Goal: Information Seeking & Learning: Learn about a topic

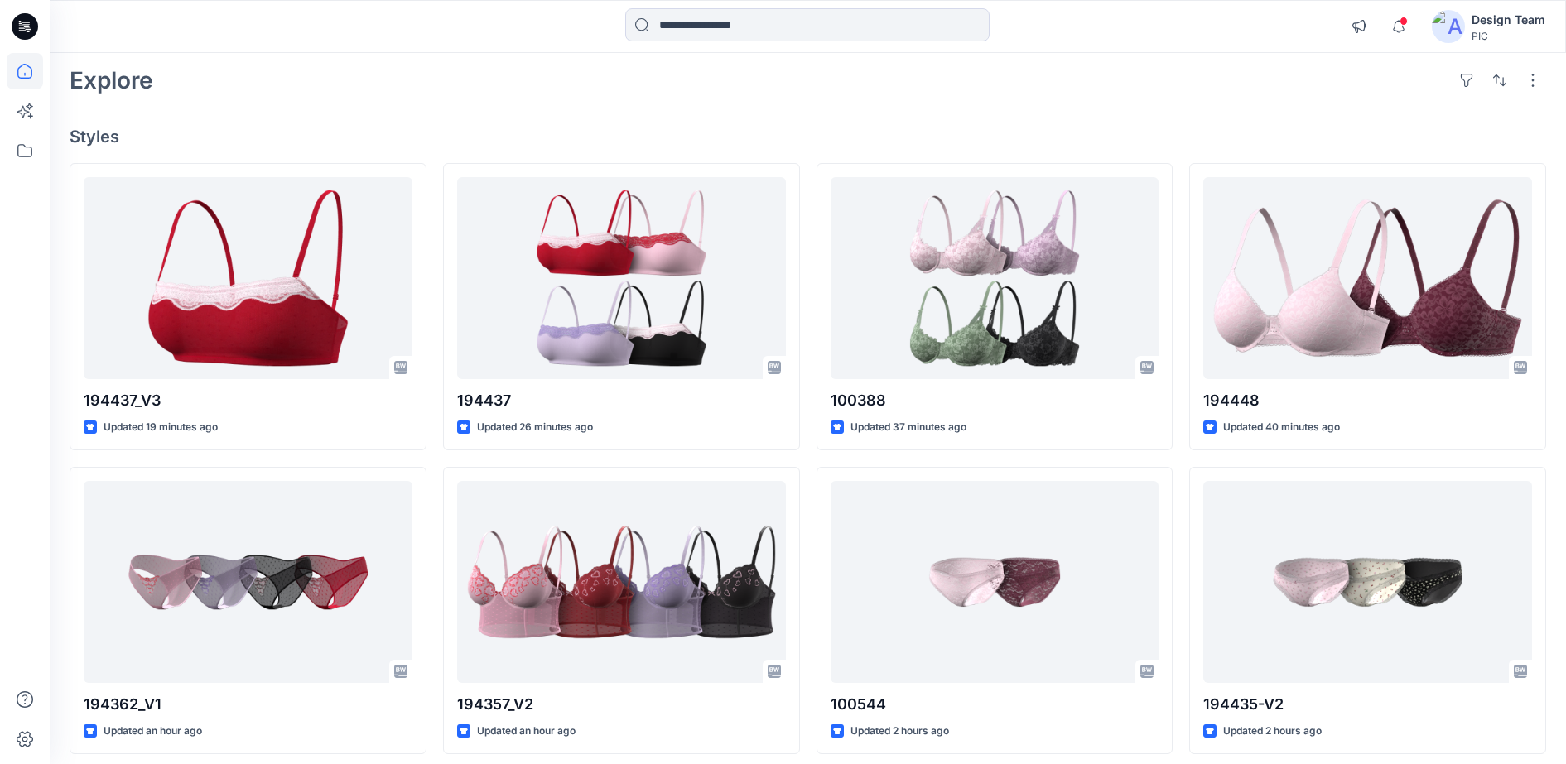
scroll to position [76, 0]
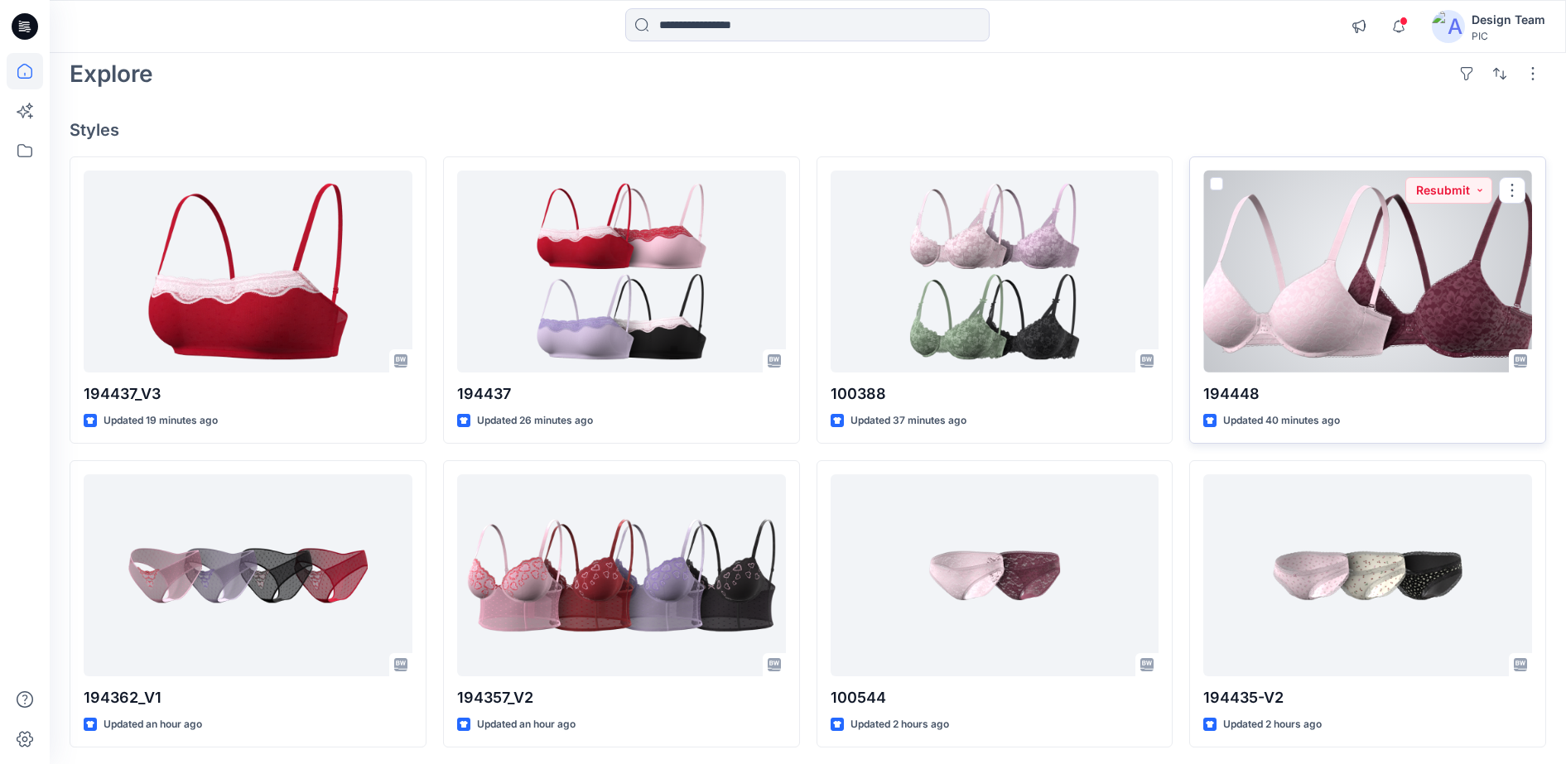
click at [1333, 390] on p "194448" at bounding box center [1367, 394] width 329 height 23
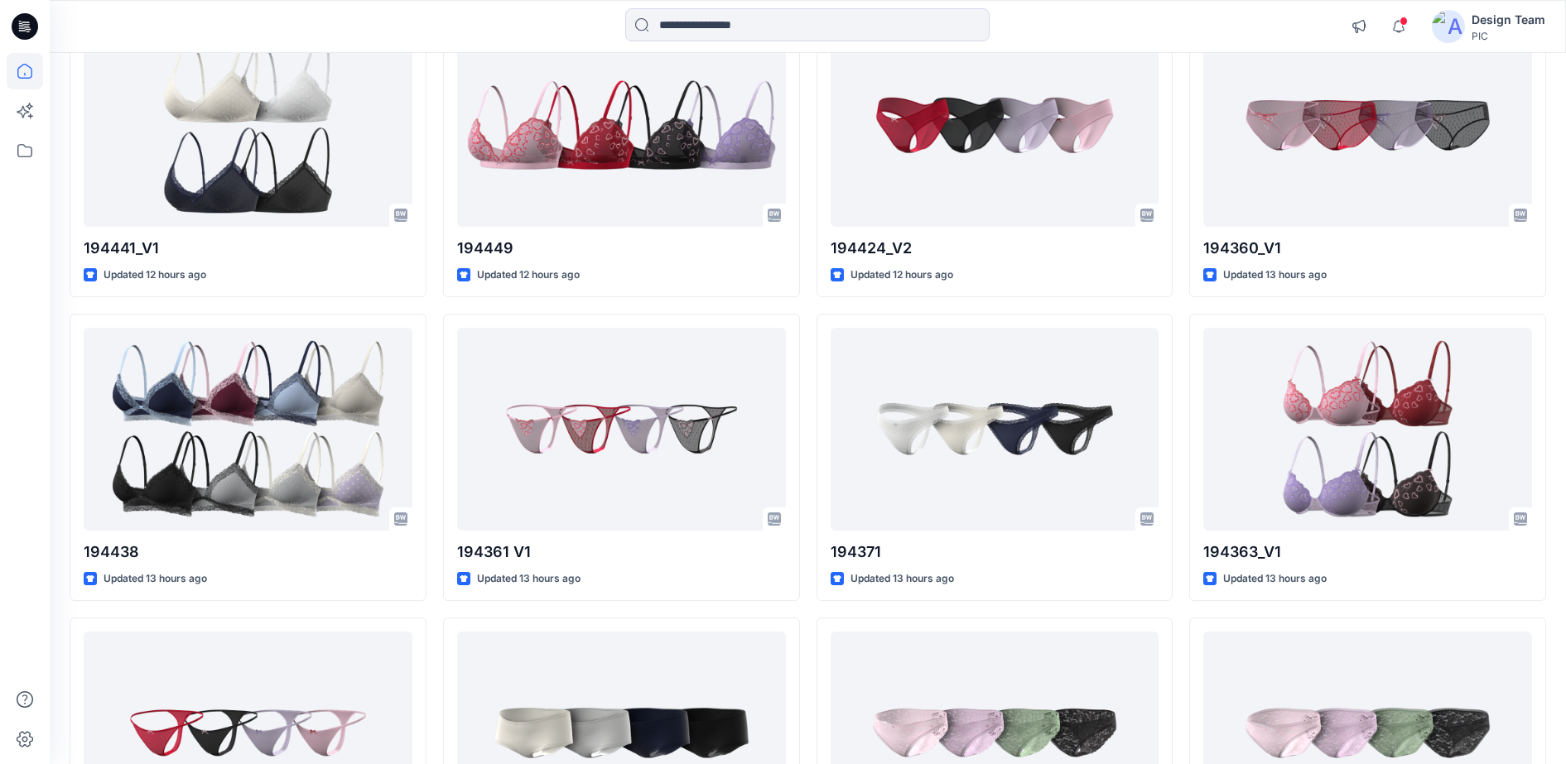
scroll to position [2182, 0]
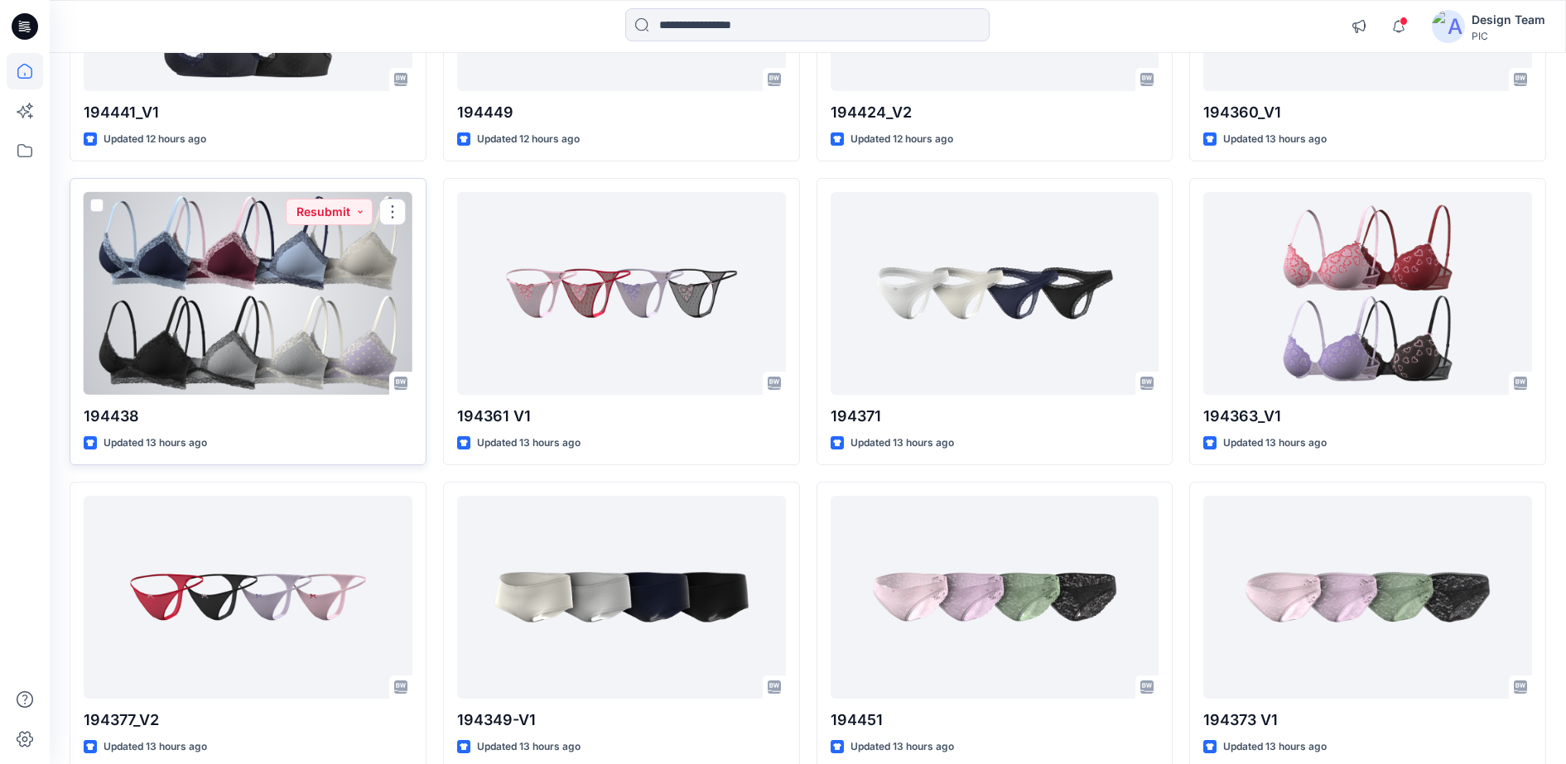
click at [215, 261] on div at bounding box center [248, 293] width 329 height 203
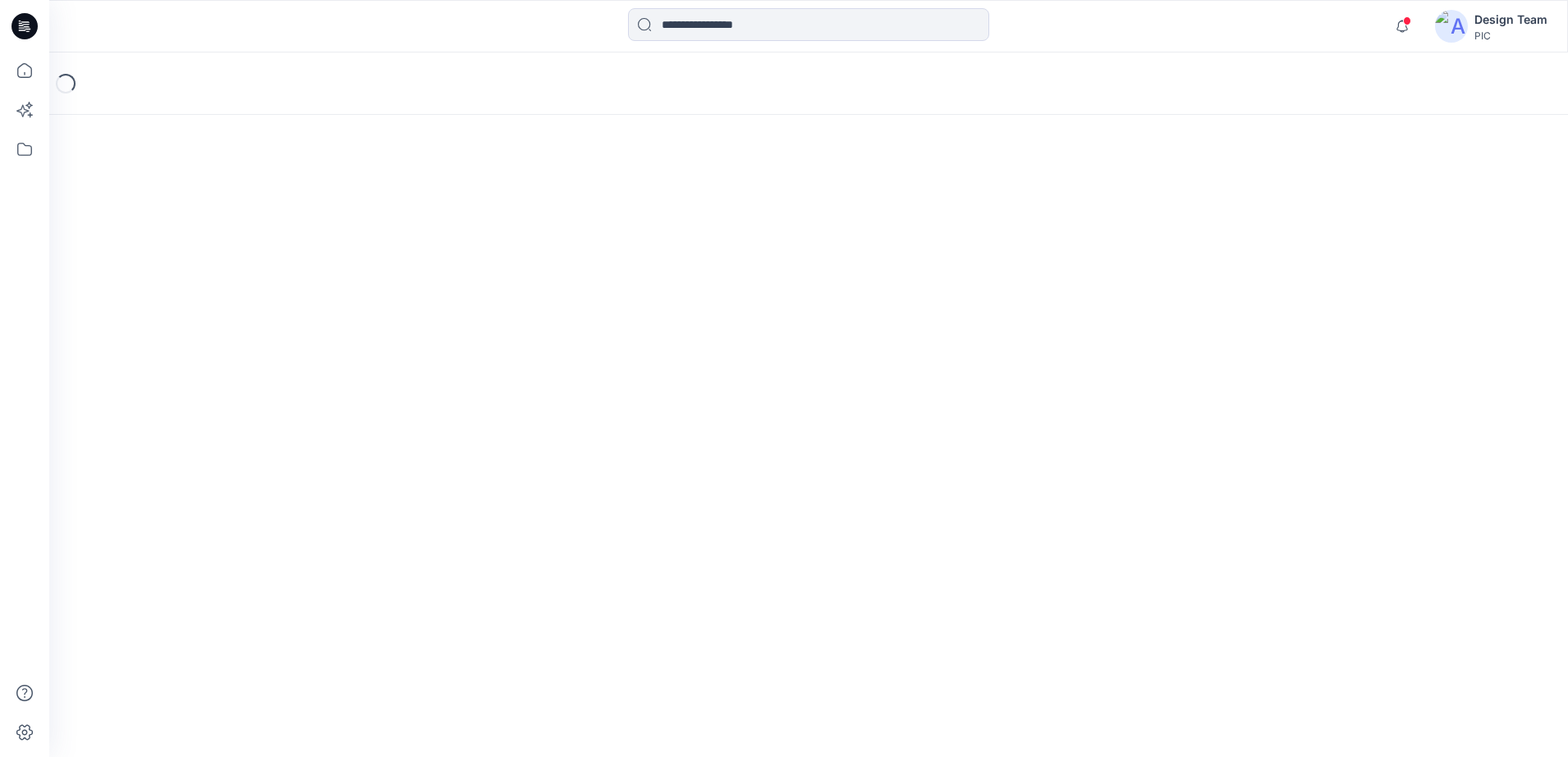
click at [213, 259] on div "Loading..." at bounding box center [809, 404] width 1518 height 704
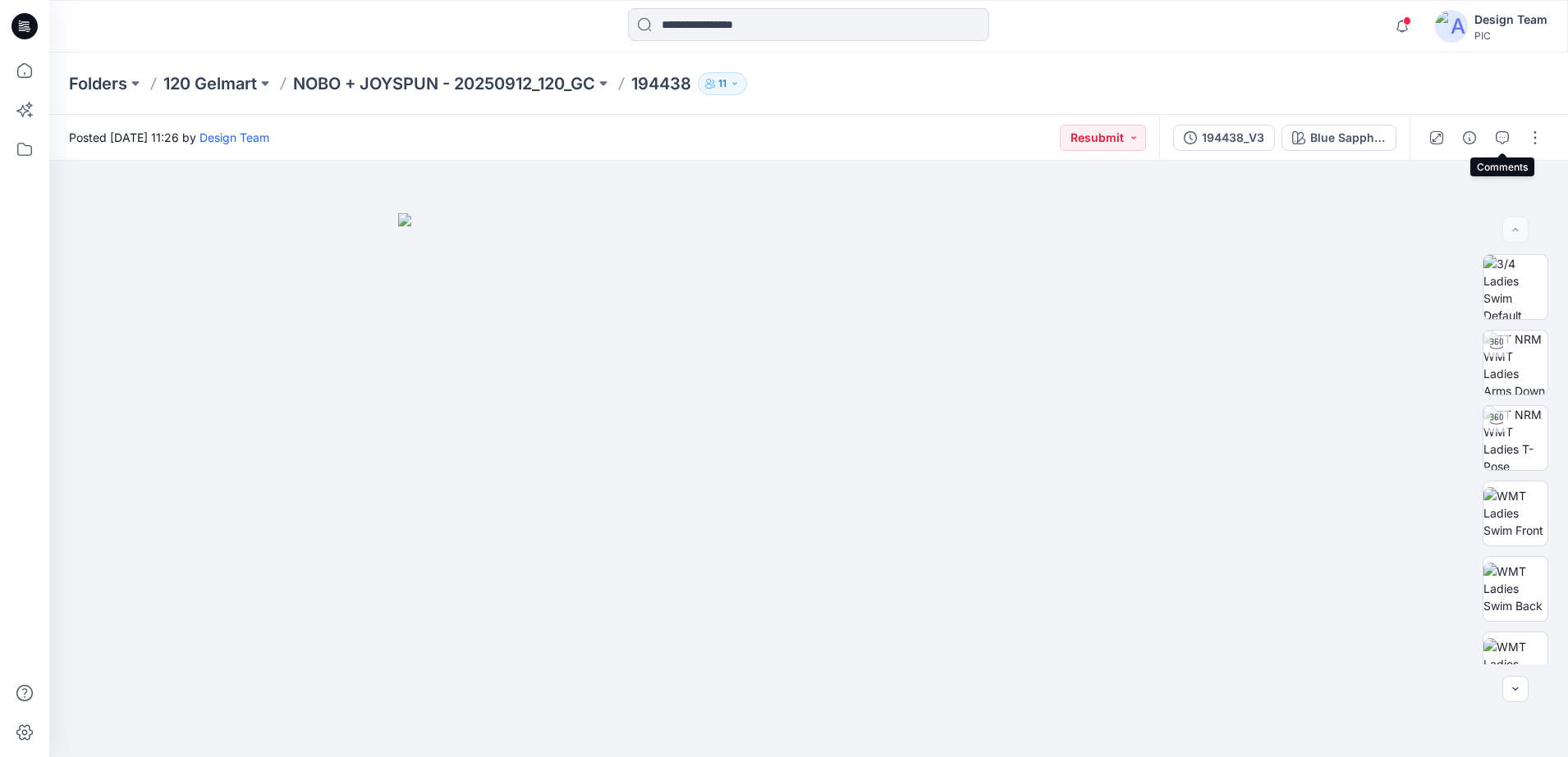
click at [1508, 133] on icon "button" at bounding box center [1502, 138] width 13 height 13
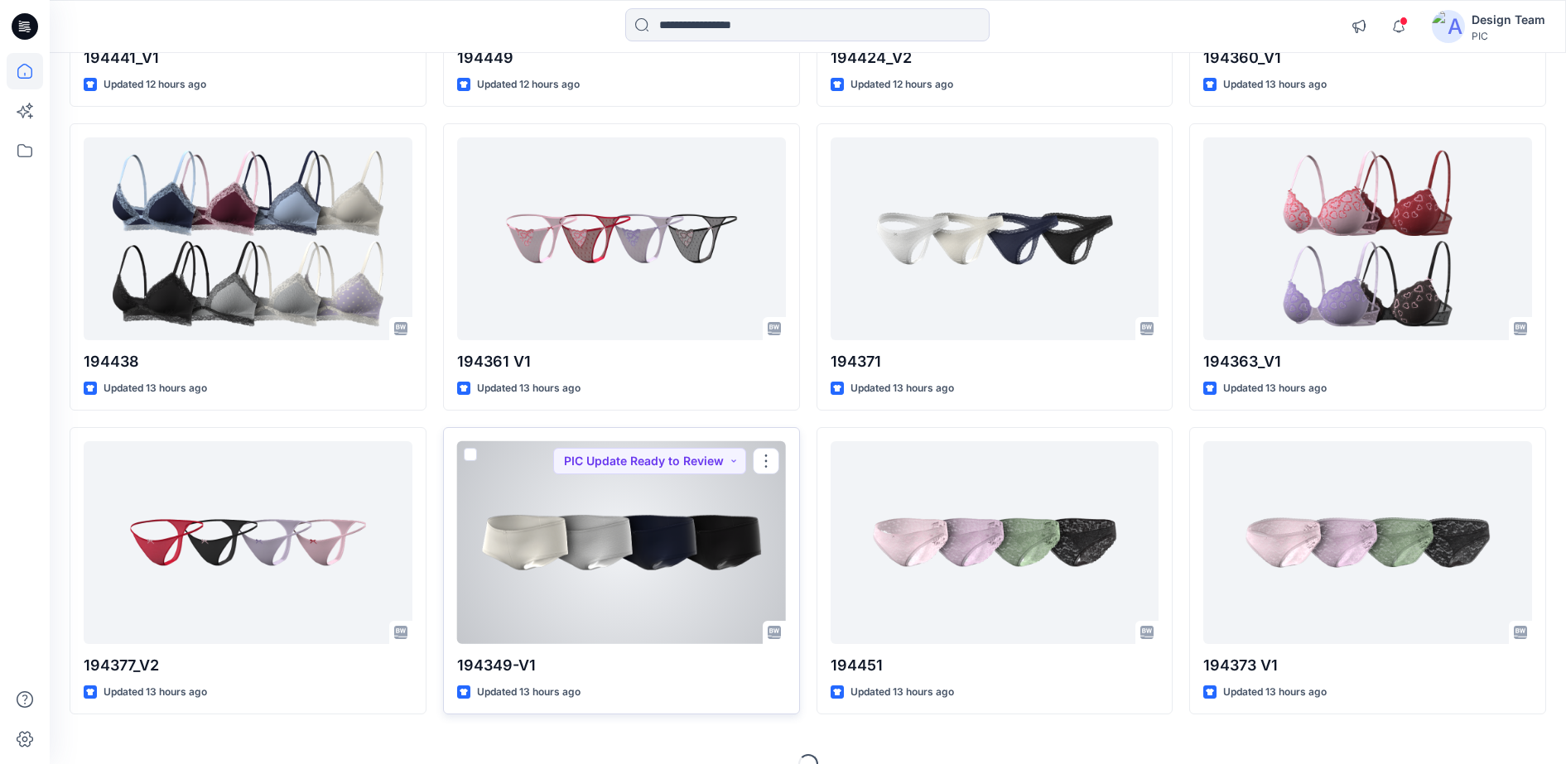
scroll to position [2267, 0]
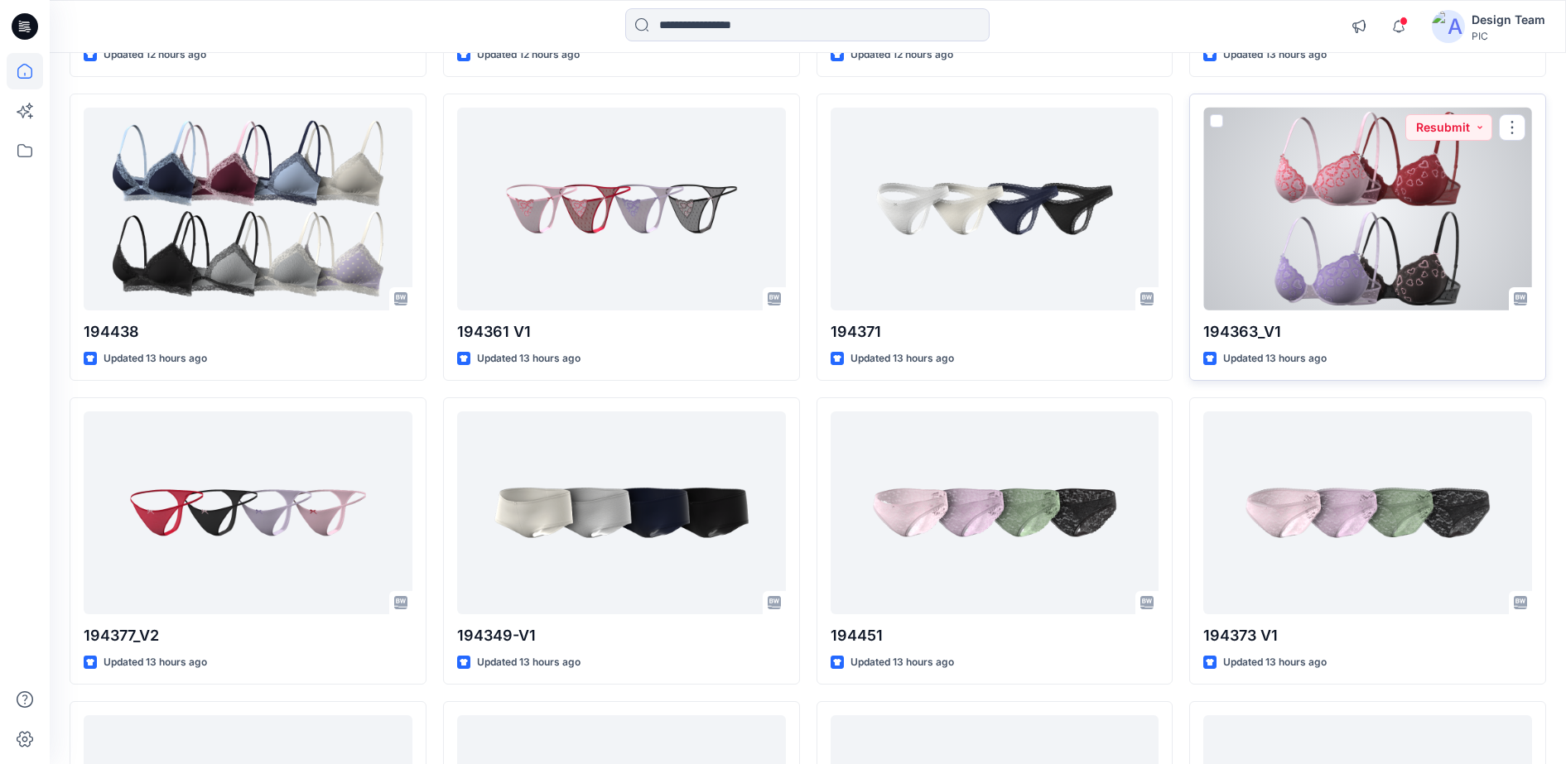
click at [1265, 283] on div at bounding box center [1367, 209] width 329 height 203
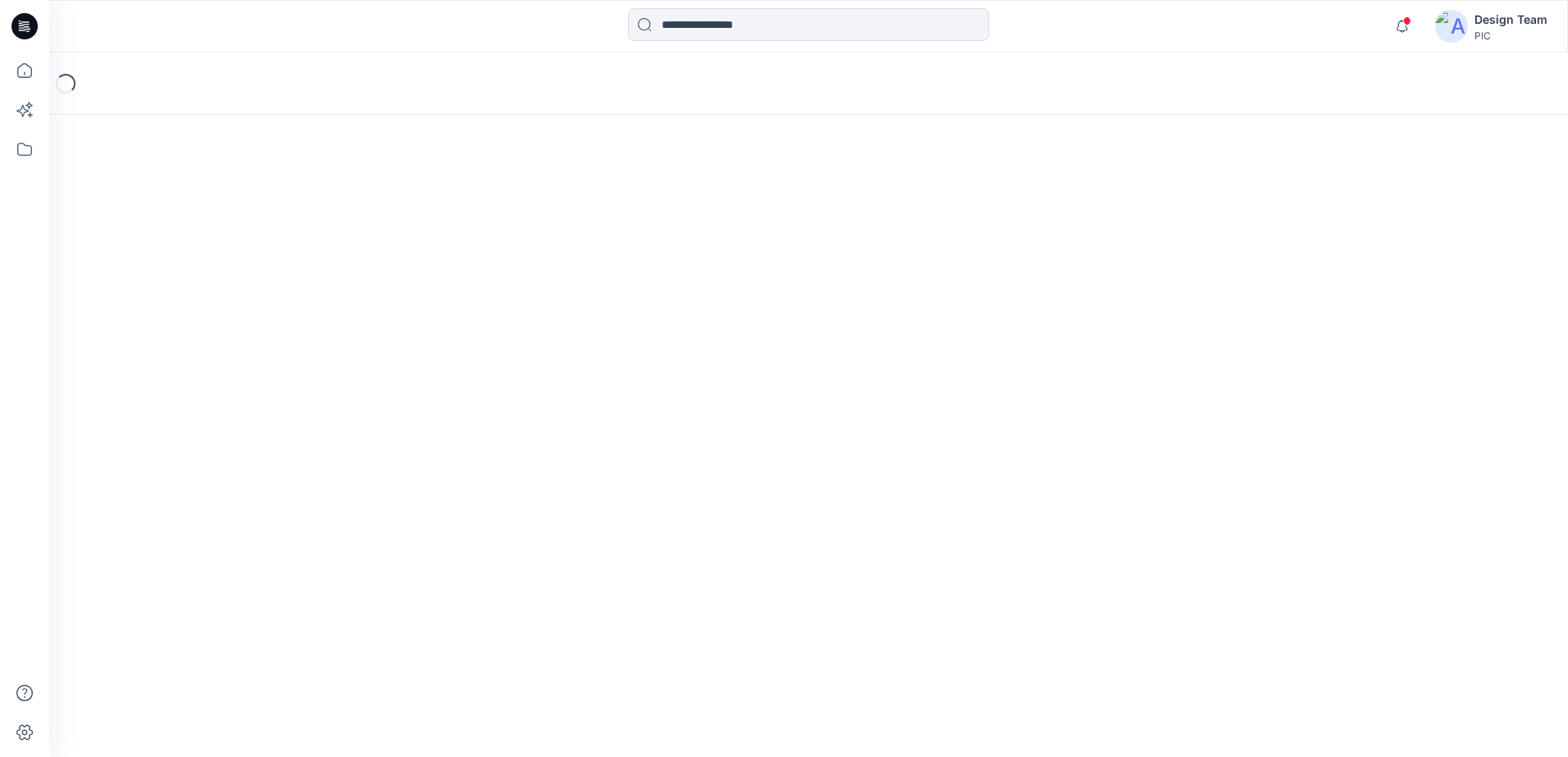
click at [1254, 280] on div "Loading..." at bounding box center [809, 404] width 1518 height 704
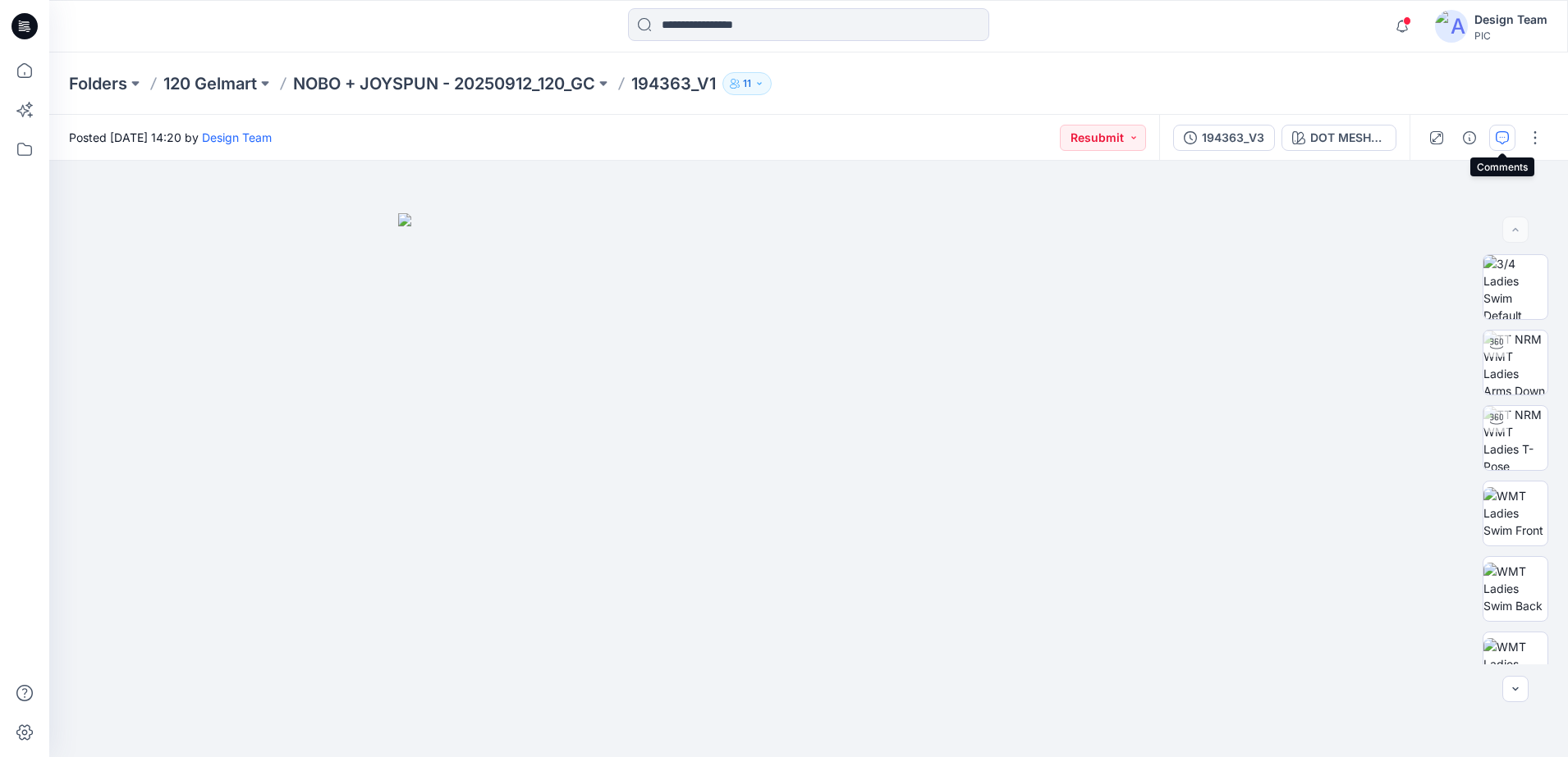
click at [1497, 141] on icon "button" at bounding box center [1502, 138] width 13 height 13
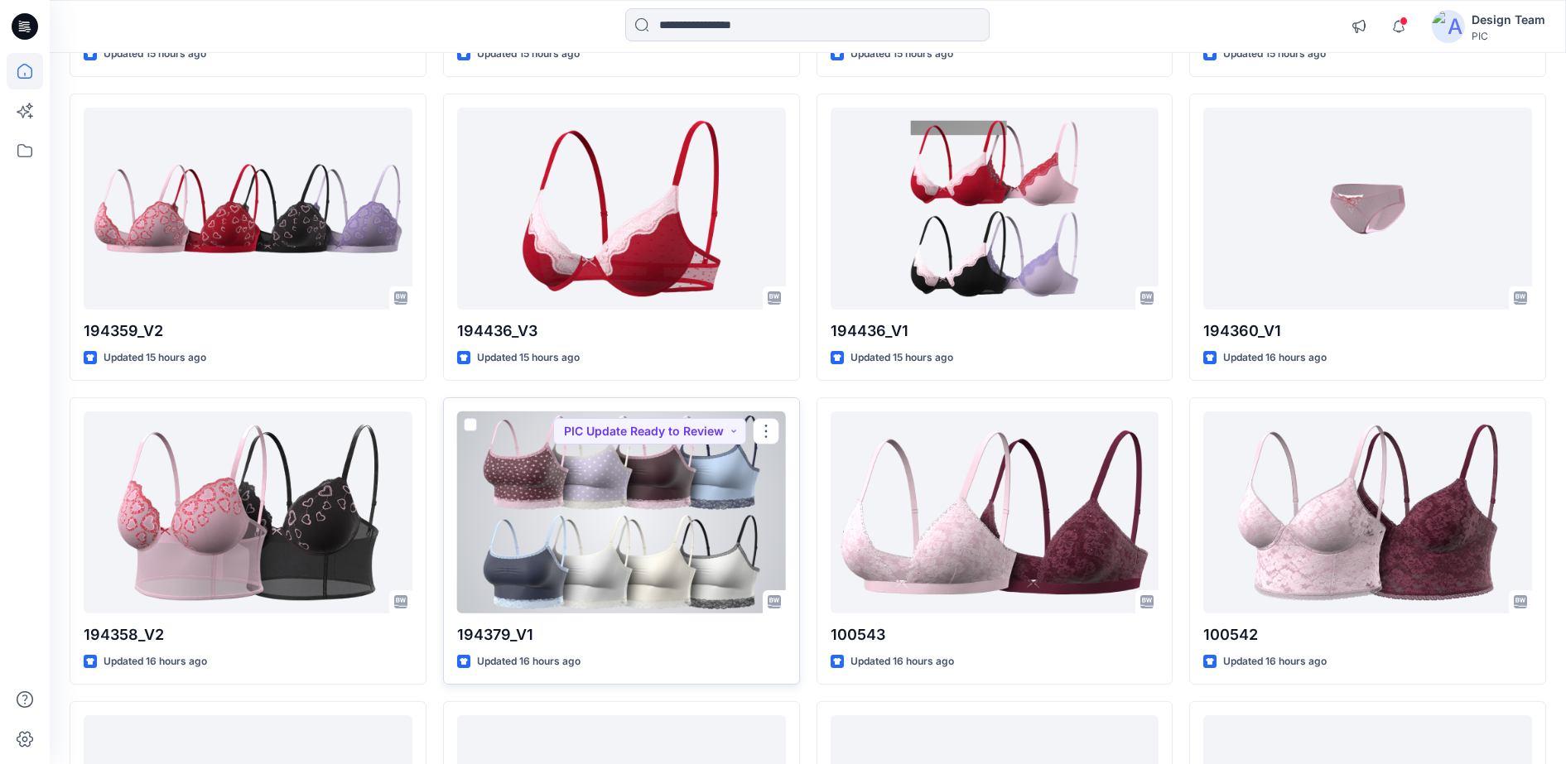
scroll to position [4506, 0]
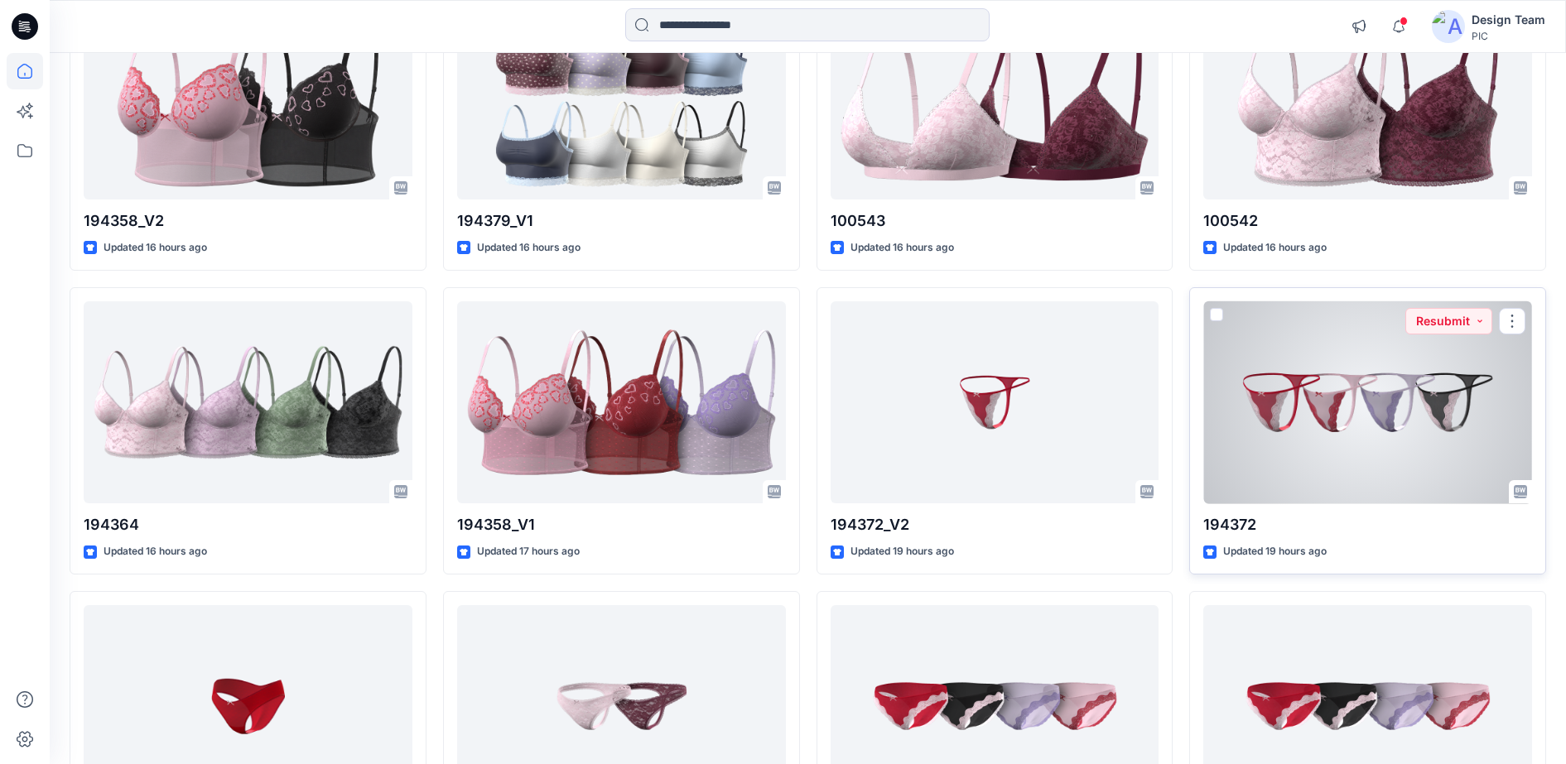
click at [1335, 412] on div at bounding box center [1367, 402] width 329 height 203
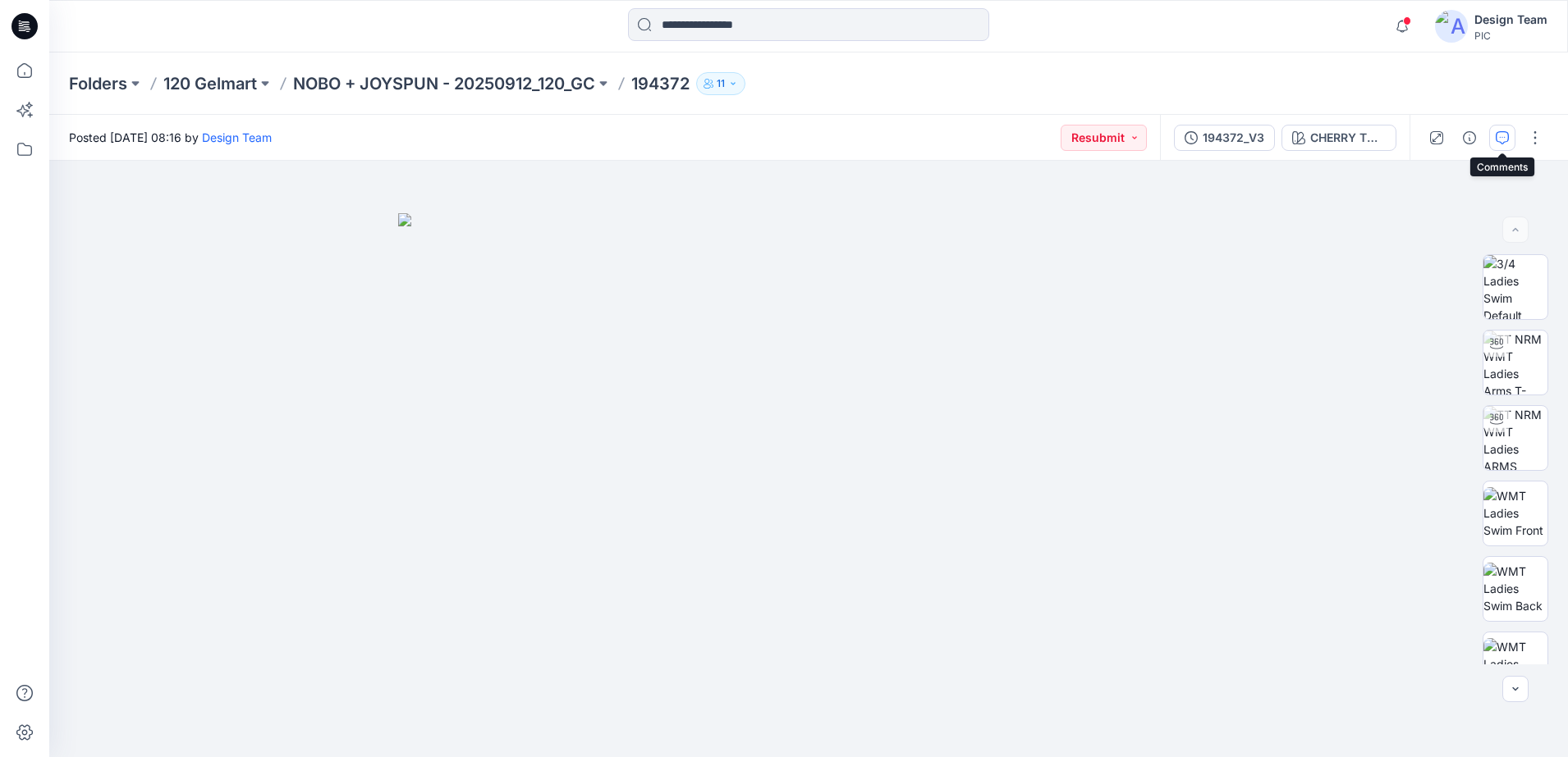
click at [1498, 144] on button "button" at bounding box center [1502, 138] width 27 height 27
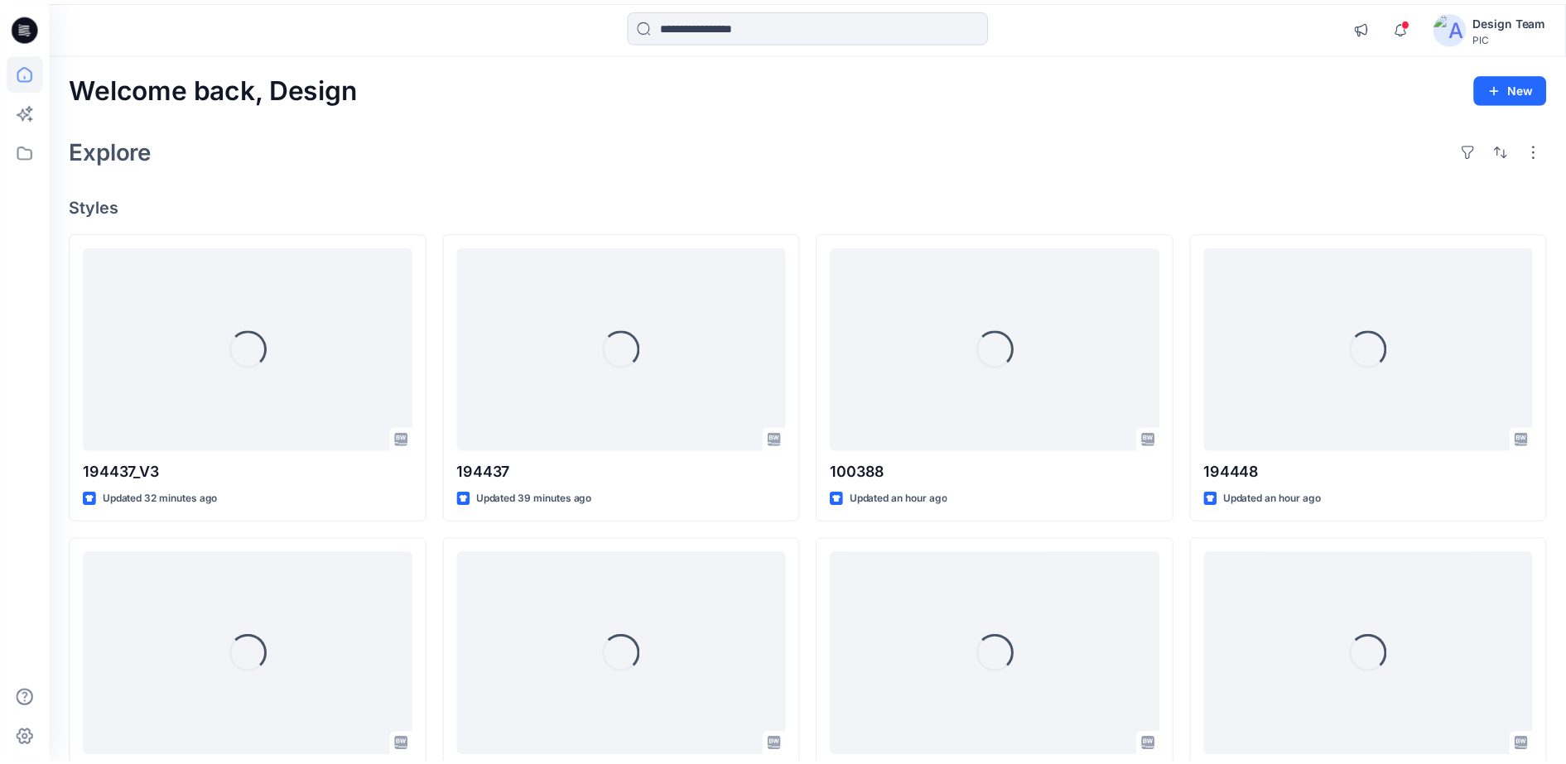
scroll to position [4506, 0]
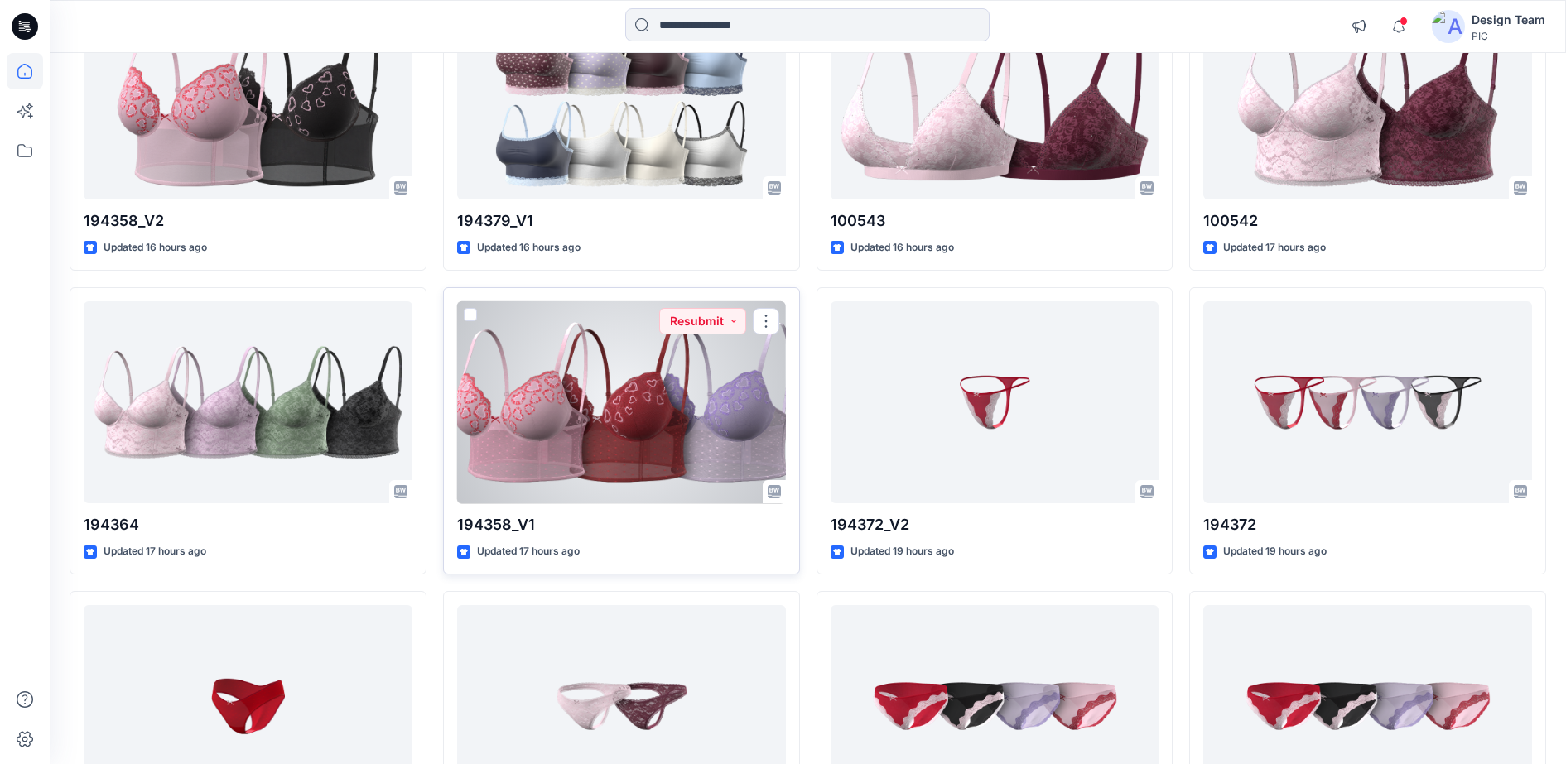
click at [613, 408] on div at bounding box center [621, 402] width 329 height 203
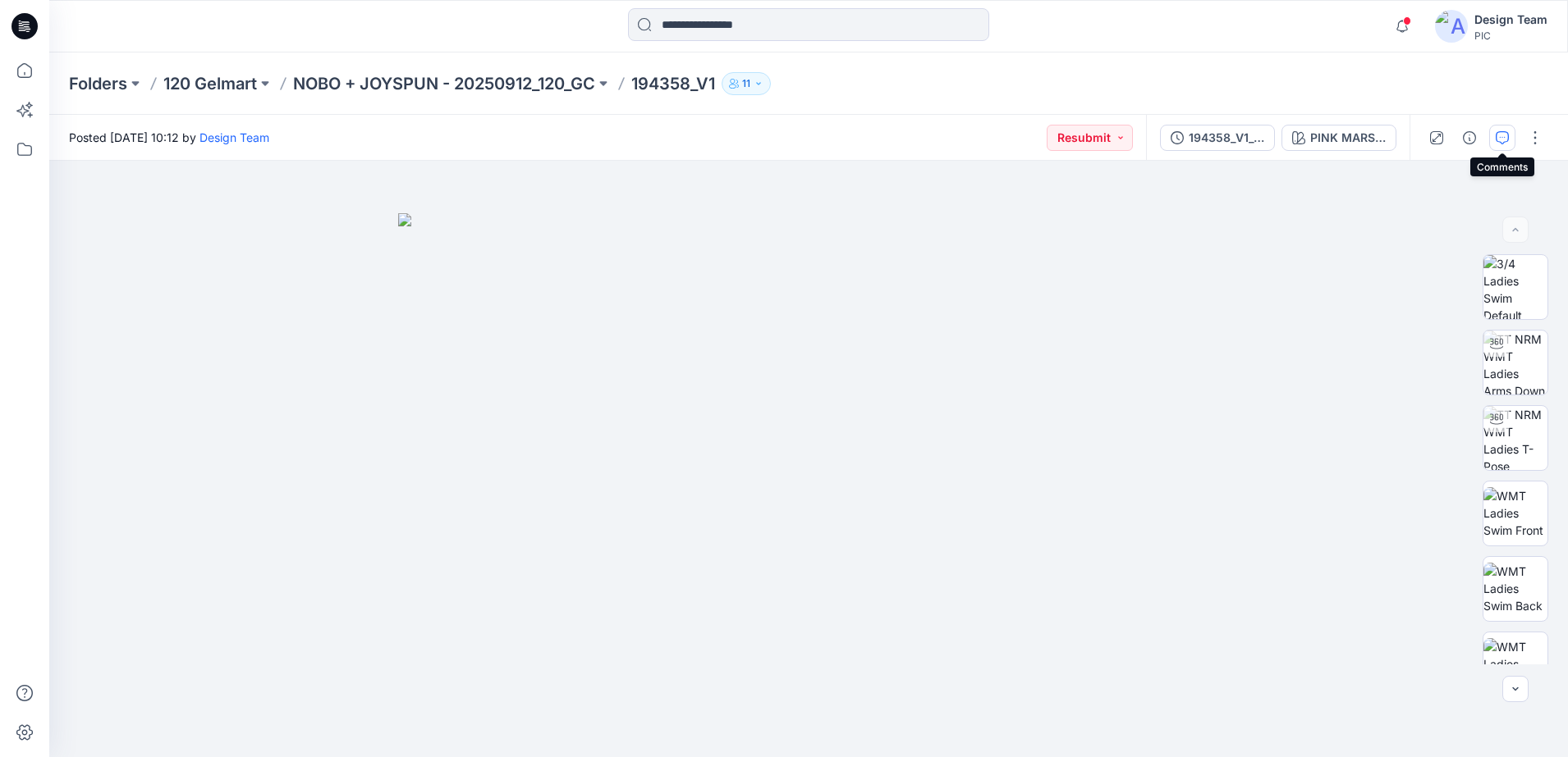
click at [1507, 140] on icon "button" at bounding box center [1502, 138] width 13 height 13
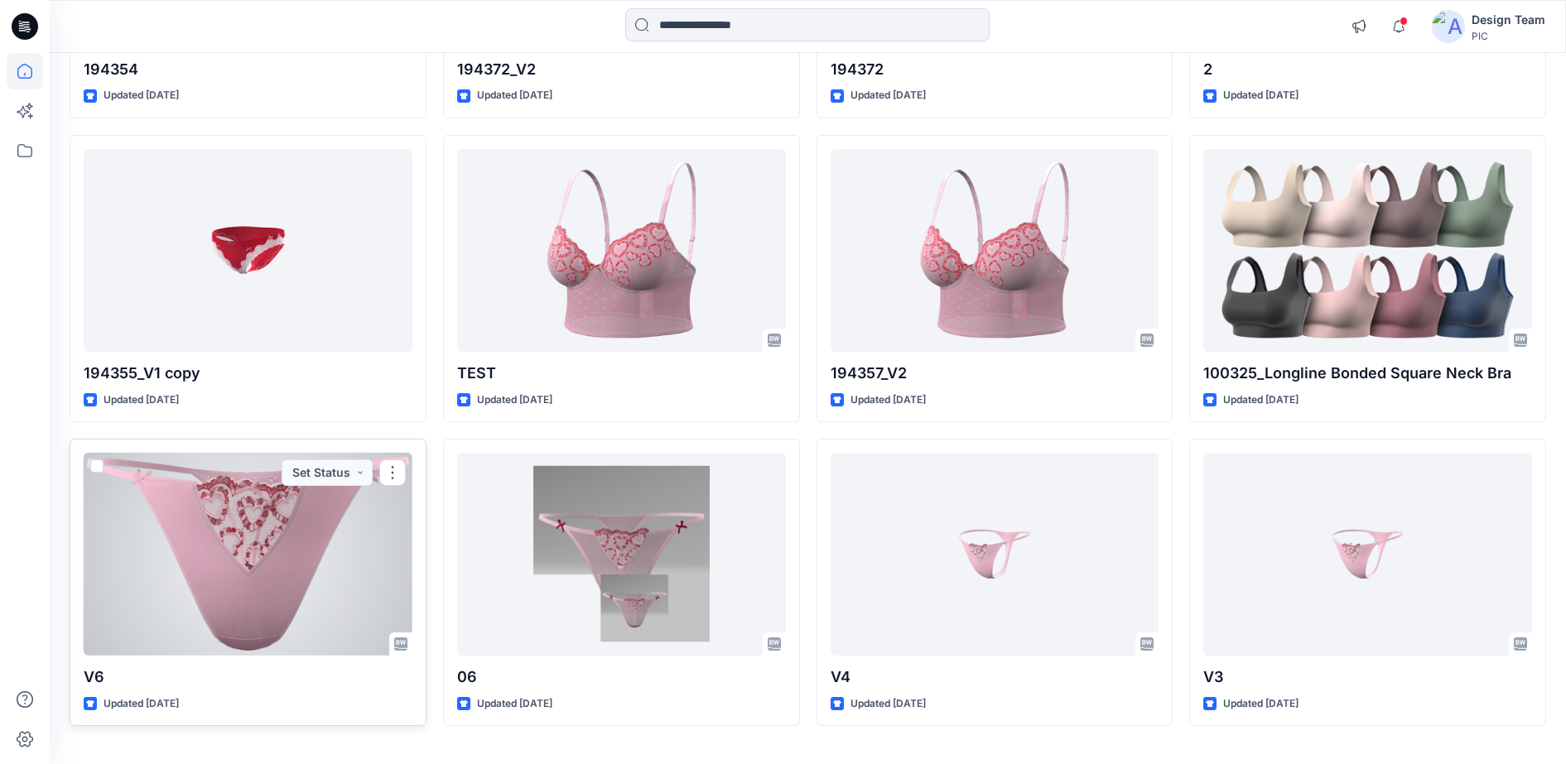
scroll to position [5915, 0]
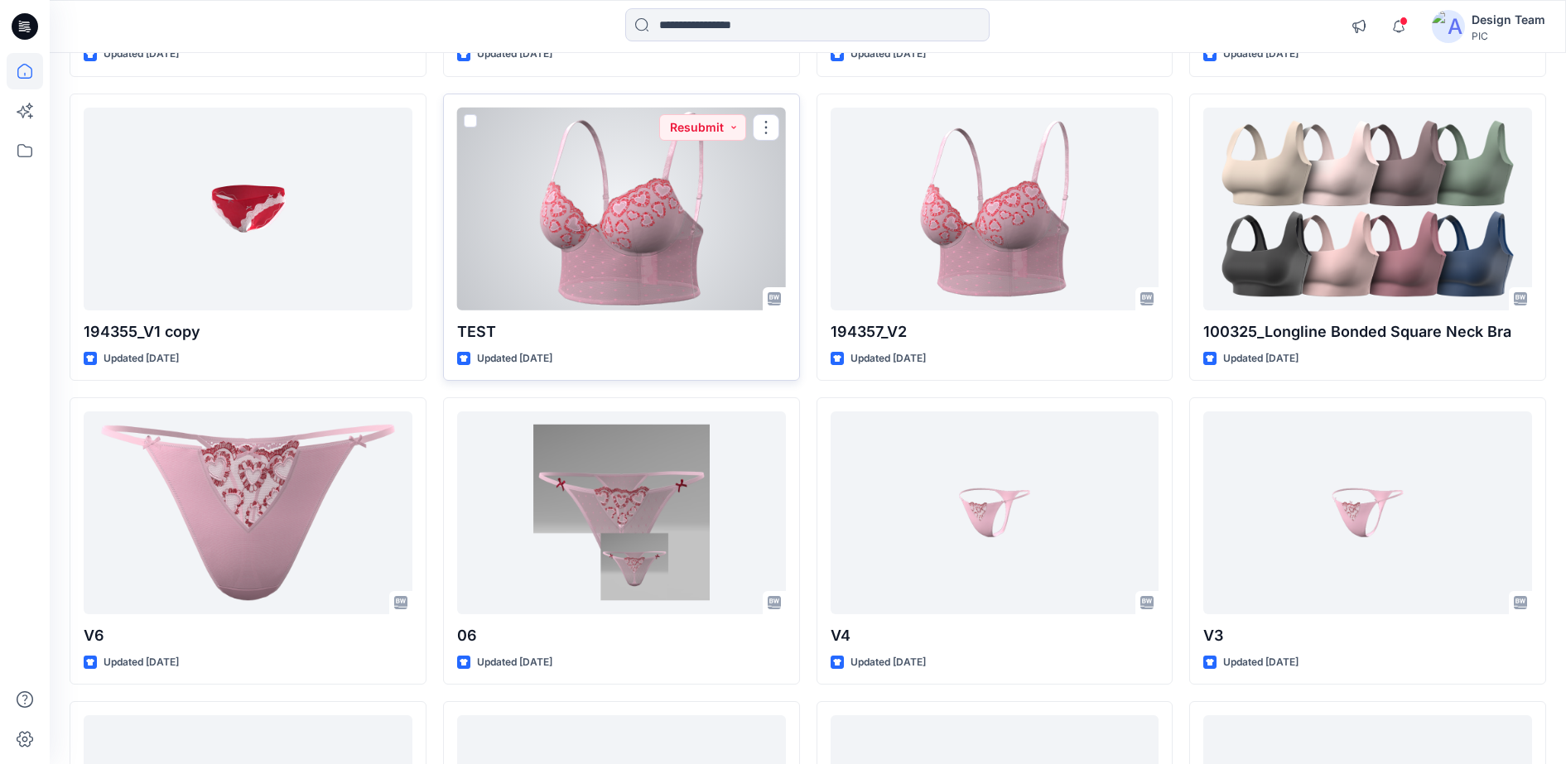
click at [605, 253] on div at bounding box center [621, 209] width 329 height 203
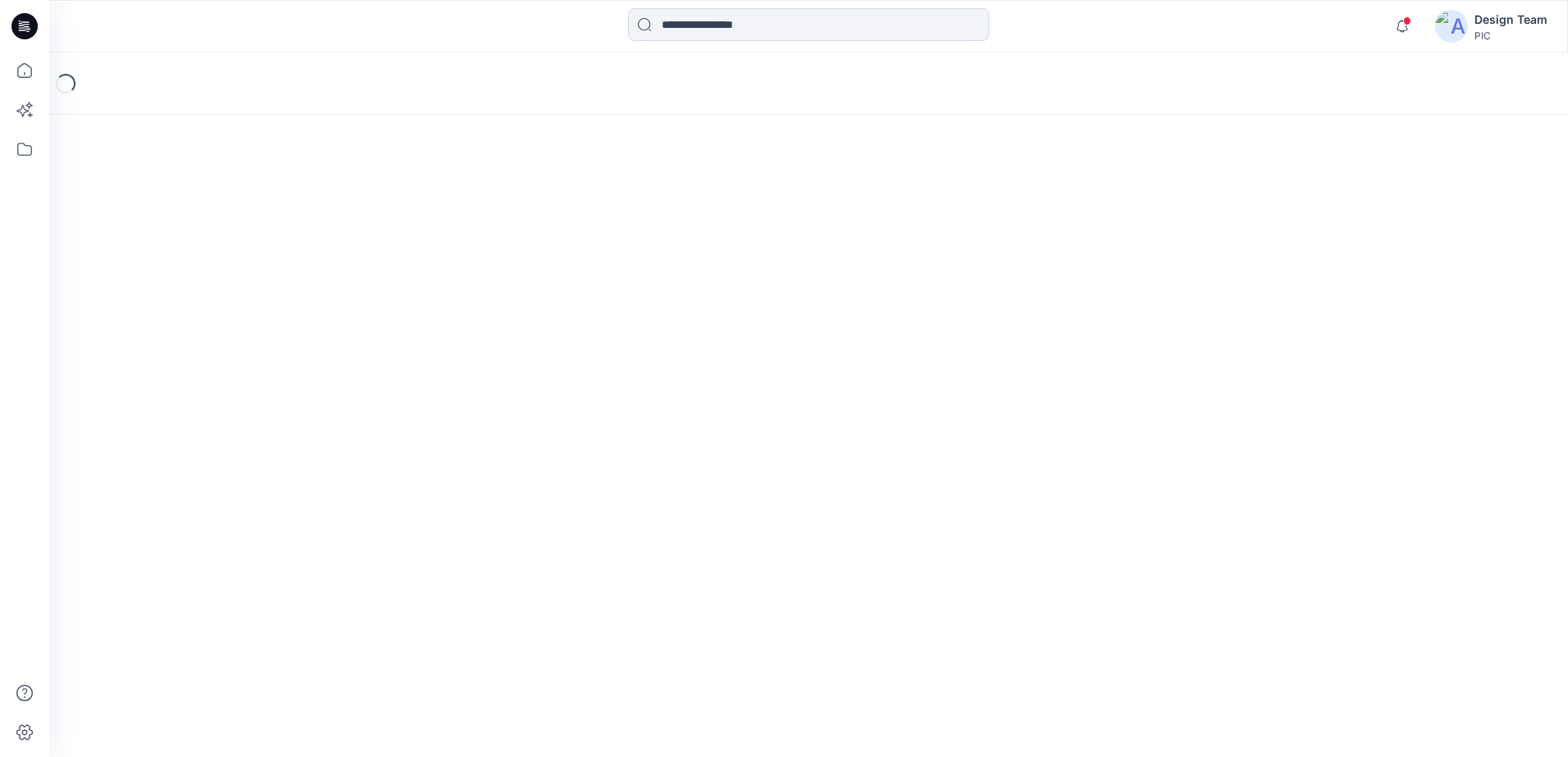
click at [600, 251] on div "Loading..." at bounding box center [809, 404] width 1518 height 704
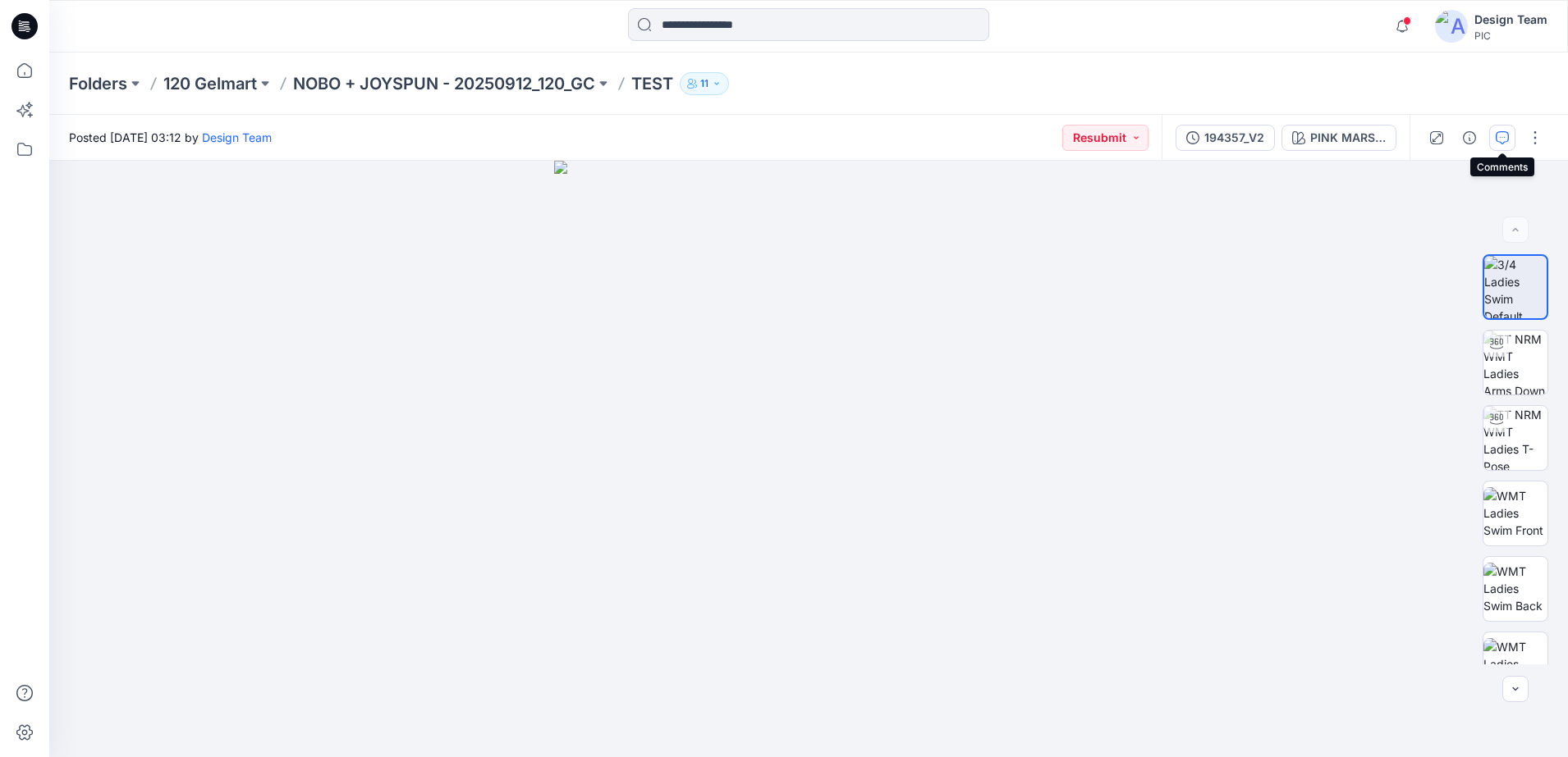
click at [1503, 133] on icon "button" at bounding box center [1502, 138] width 13 height 13
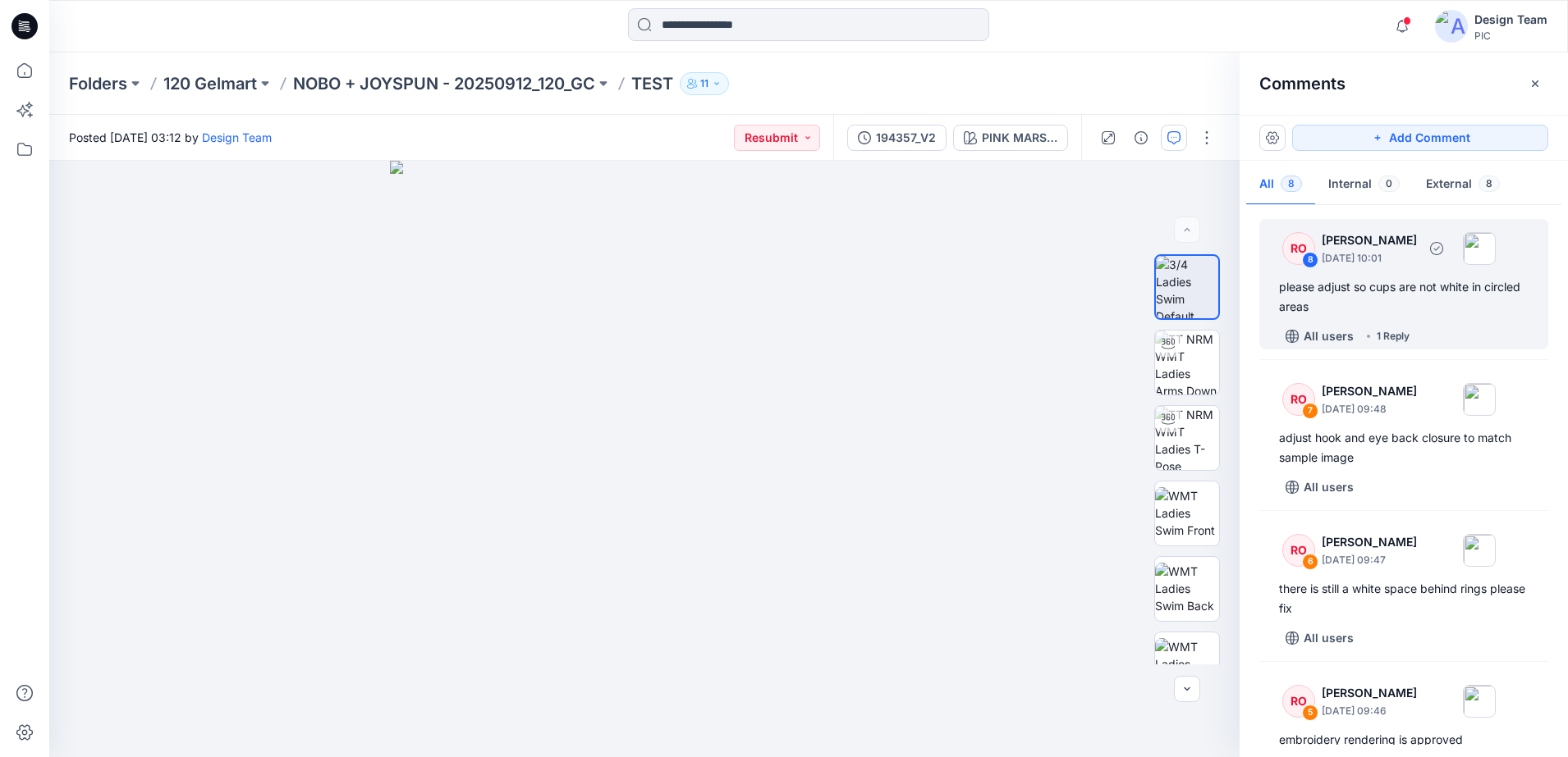
click at [1308, 252] on div "8" at bounding box center [1310, 260] width 17 height 17
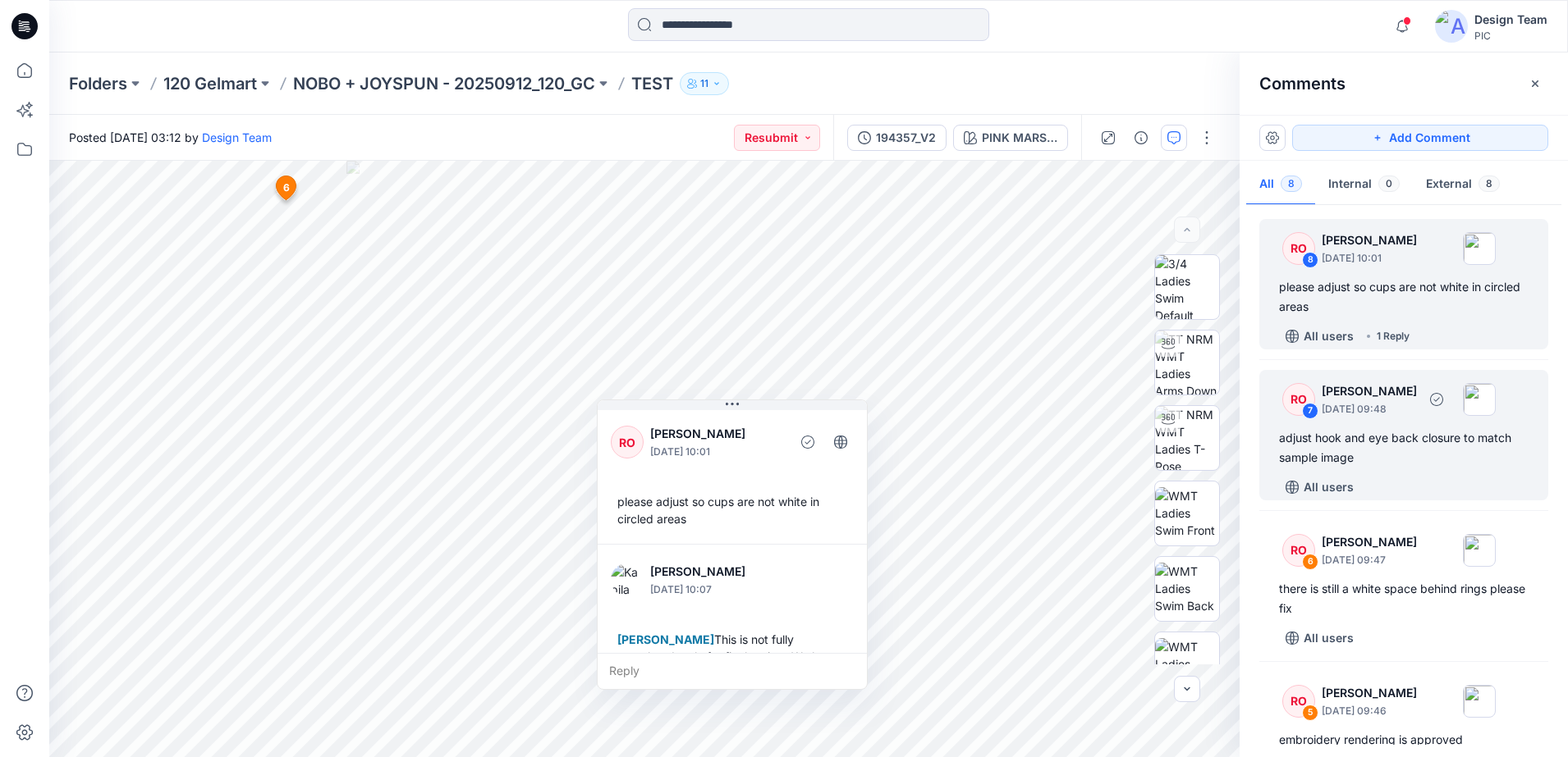
click at [1302, 409] on div "7" at bounding box center [1310, 411] width 17 height 17
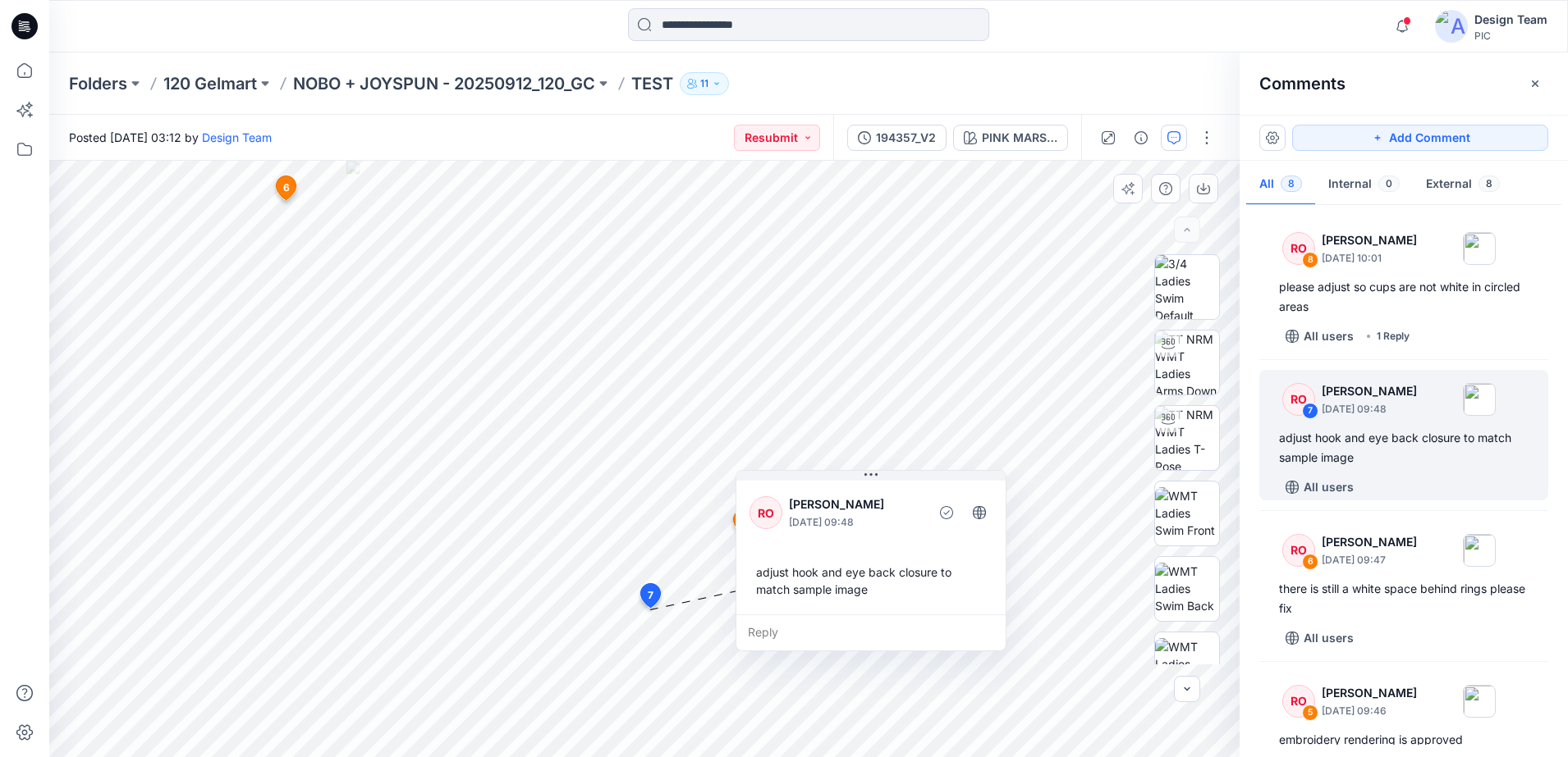
drag, startPoint x: 629, startPoint y: 497, endPoint x: 871, endPoint y: 599, distance: 262.6
click at [864, 606] on div "RO [PERSON_NAME] [DATE] 09:48 adjust hook and eye back closure to match sample …" at bounding box center [871, 546] width 270 height 137
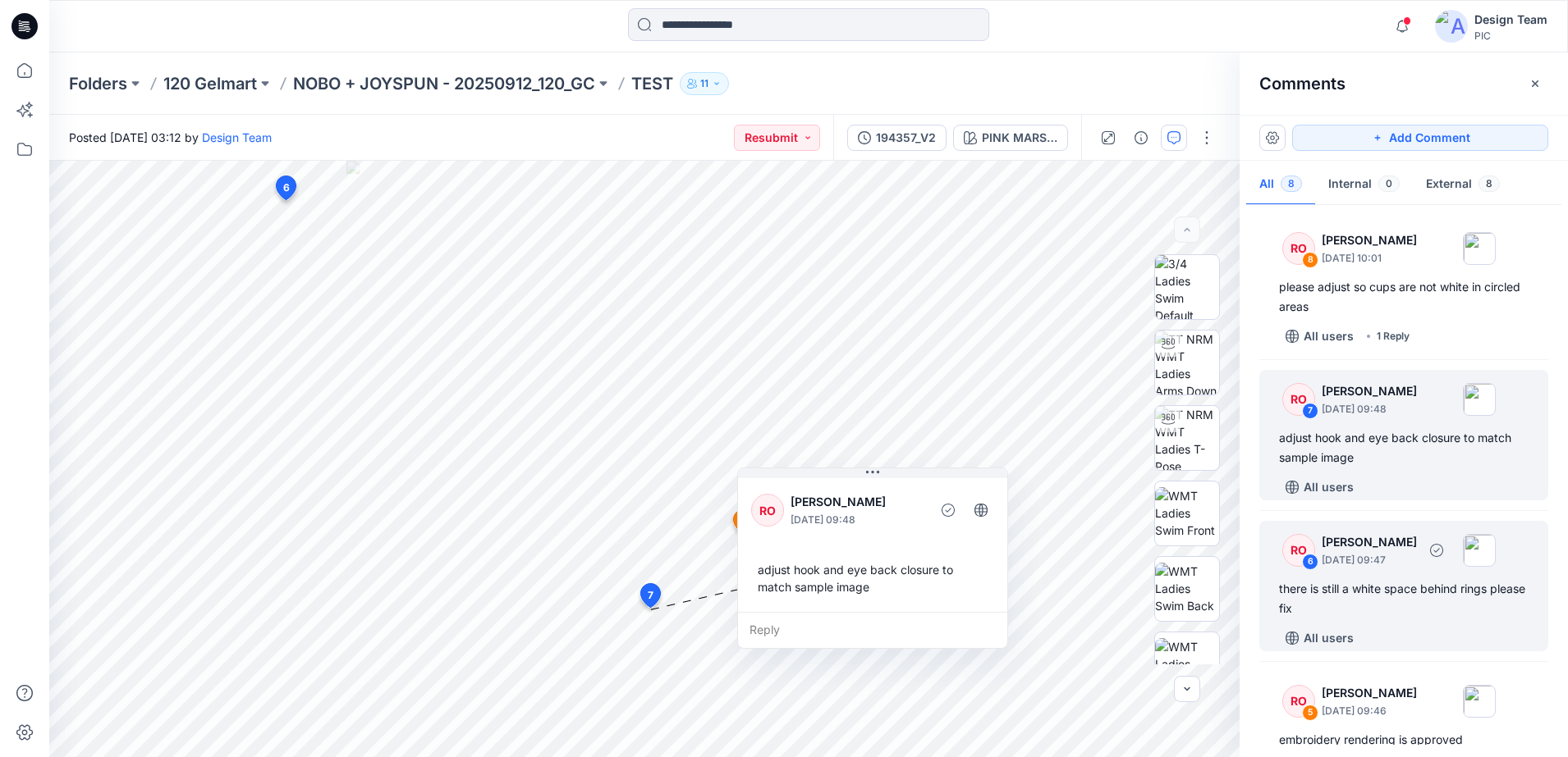
click at [1265, 574] on div "RO 6 [PERSON_NAME] [DATE] 09:47 there is still a white space behind rings pleas…" at bounding box center [1404, 587] width 289 height 131
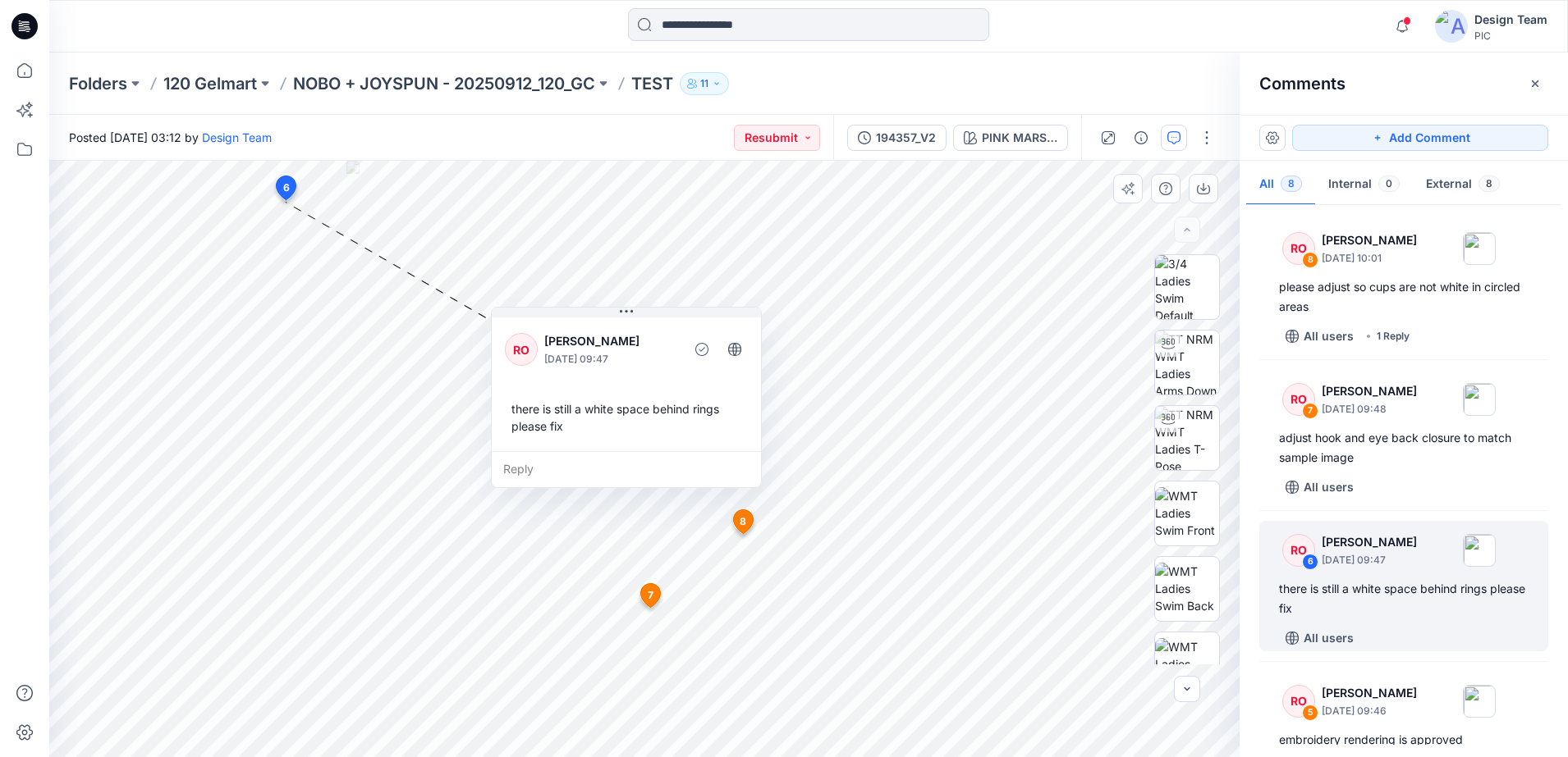
drag, startPoint x: 505, startPoint y: 447, endPoint x: 752, endPoint y: 429, distance: 247.7
click at [752, 429] on div "RO [PERSON_NAME] [DATE] 09:47 there is still a white space behind rings please …" at bounding box center [626, 382] width 270 height 137
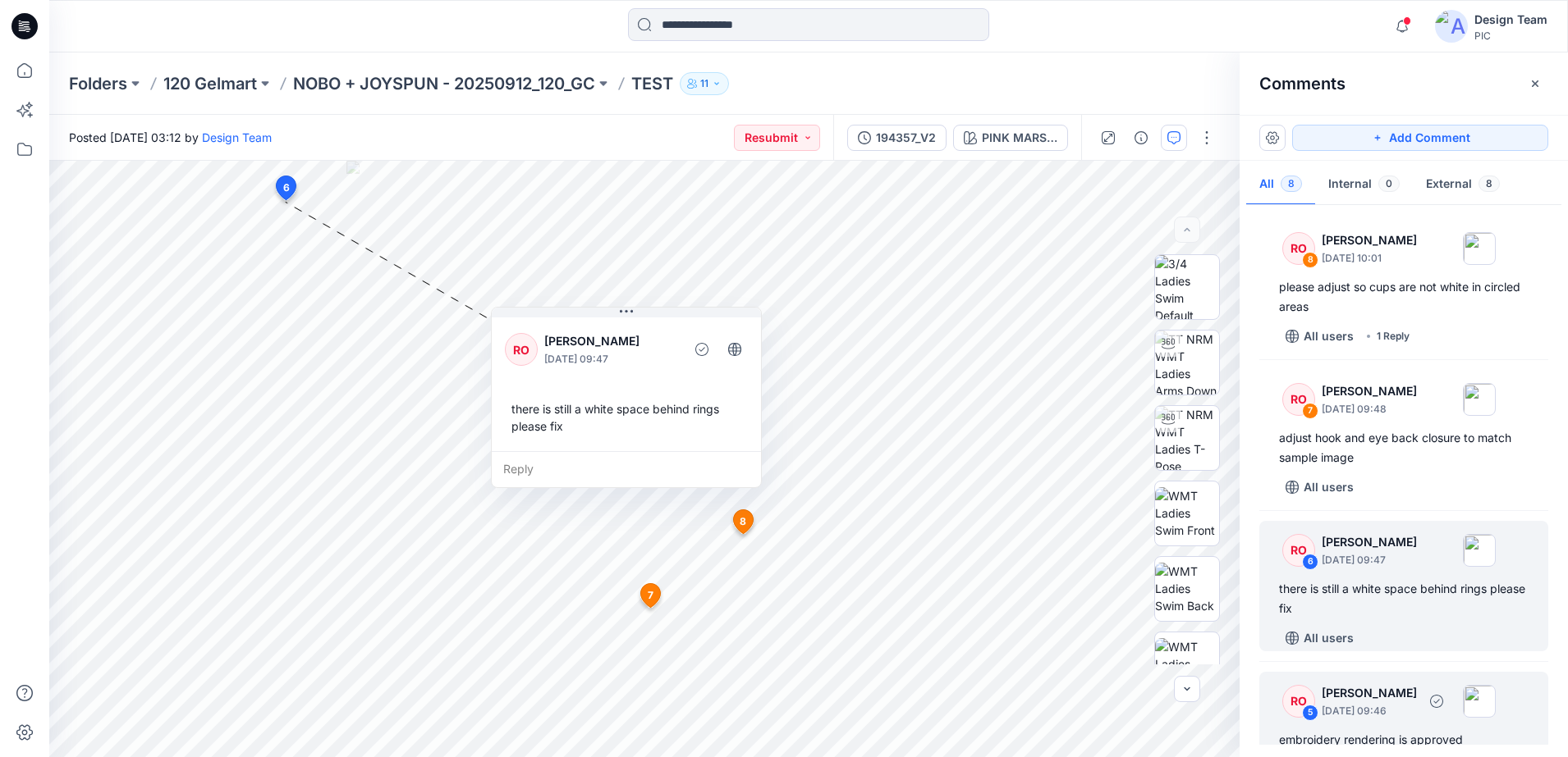
click at [1279, 690] on div "RO 5" at bounding box center [1291, 702] width 46 height 33
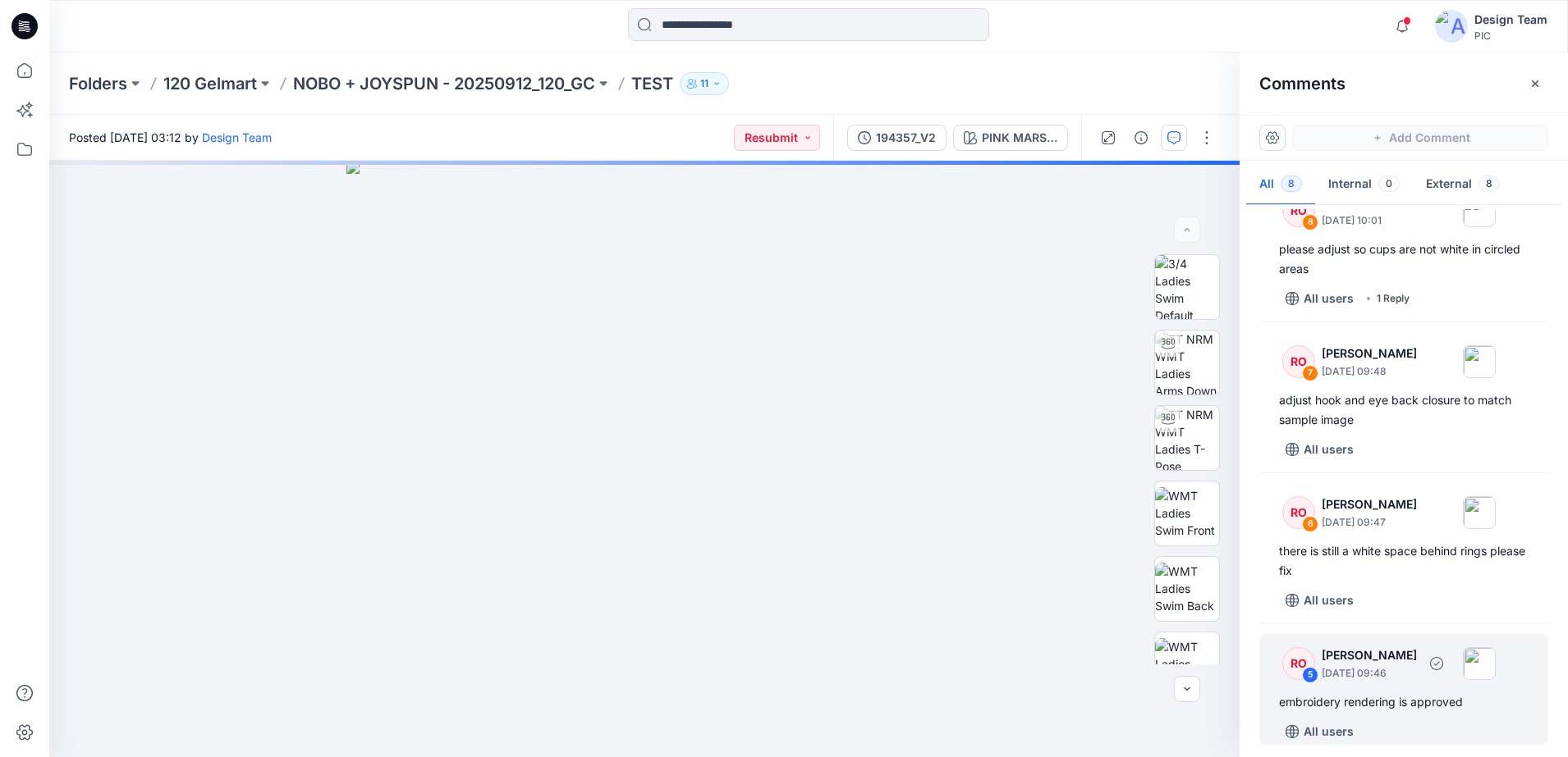
click at [1282, 667] on div "RO 5" at bounding box center [1291, 663] width 46 height 33
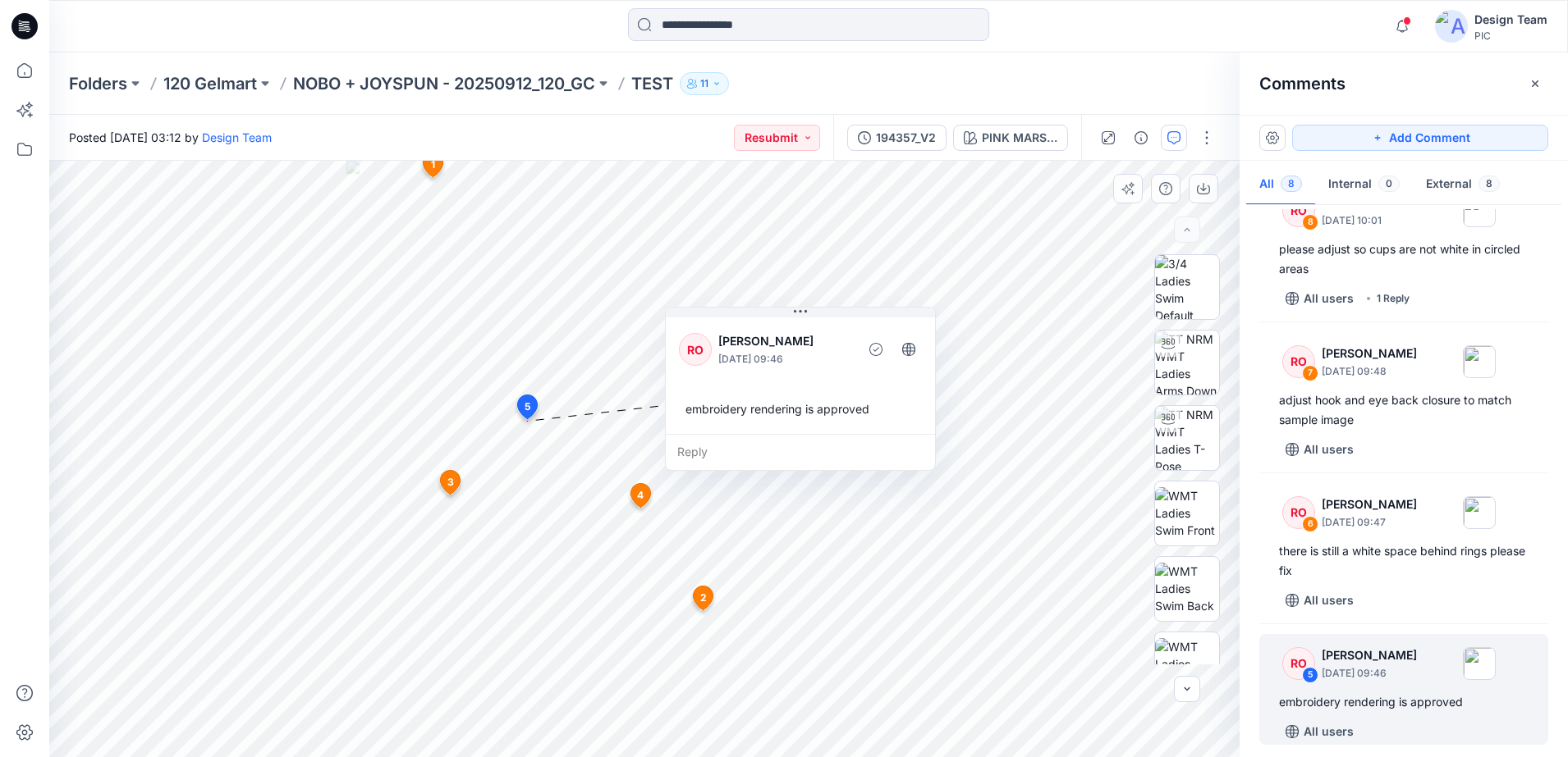
drag, startPoint x: 655, startPoint y: 474, endPoint x: 819, endPoint y: 354, distance: 203.2
click at [819, 354] on p "[DATE] 09:46" at bounding box center [785, 359] width 134 height 17
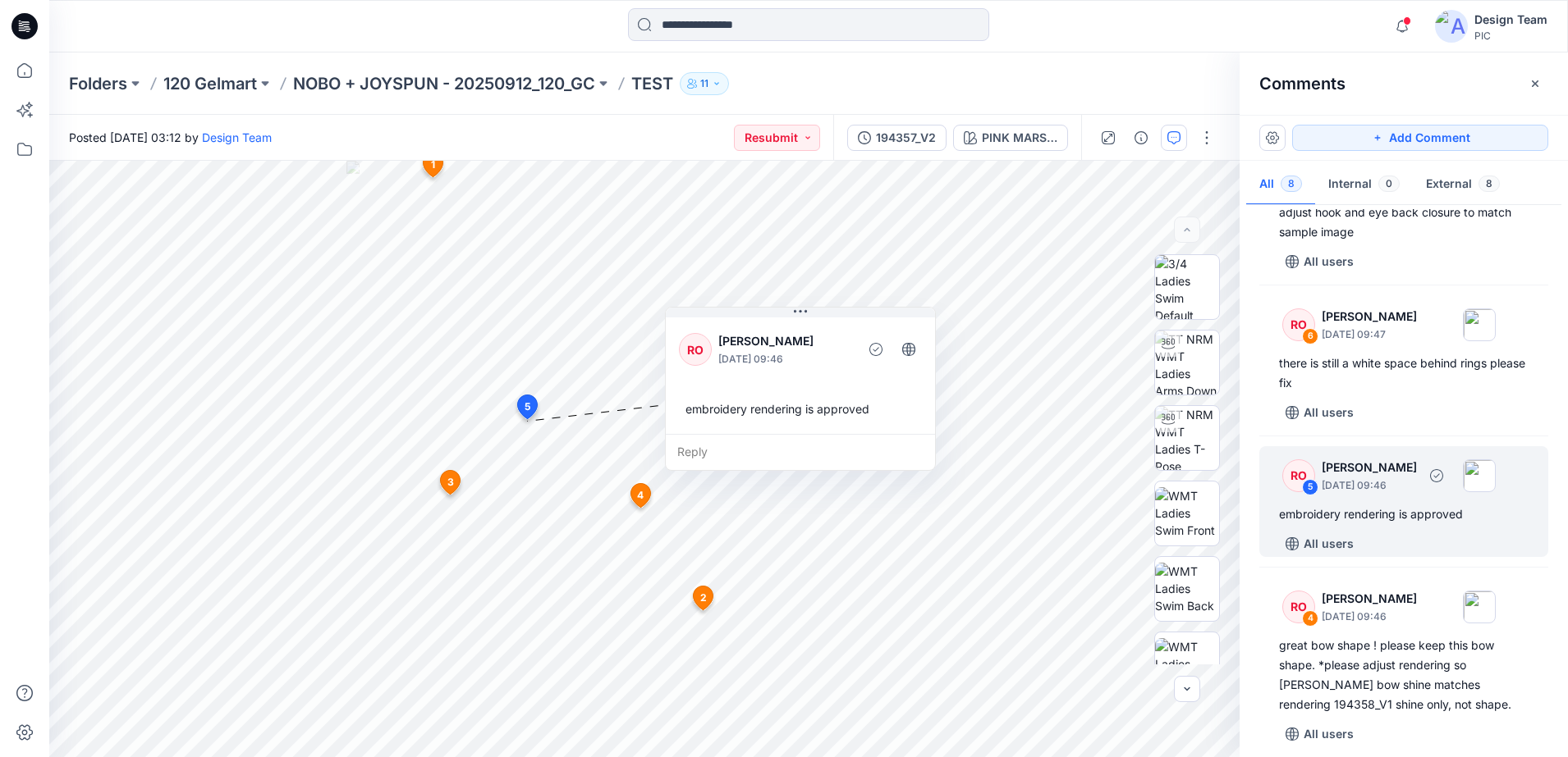
scroll to position [243, 0]
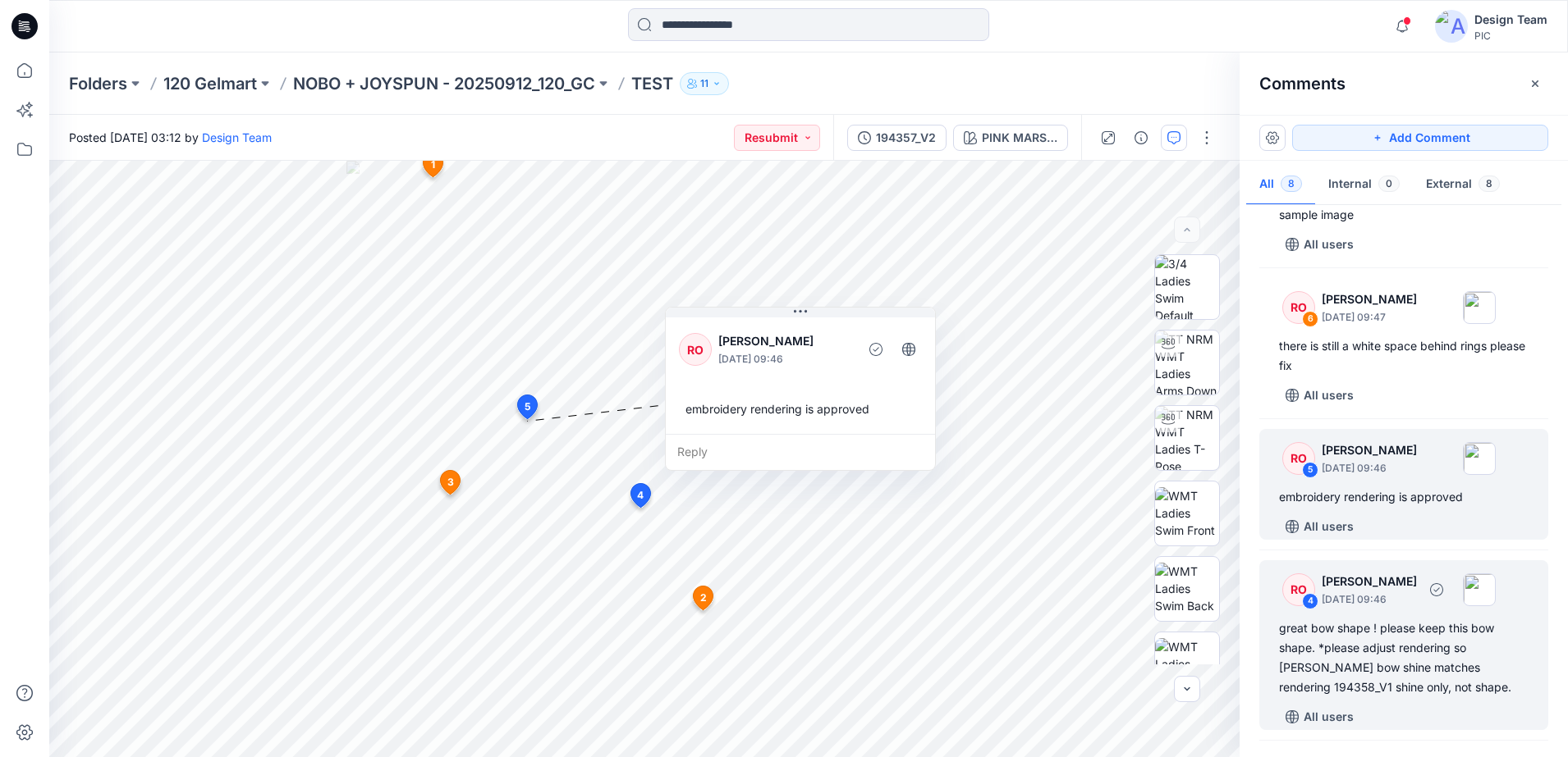
click at [1301, 612] on div "RO 4 [PERSON_NAME] [DATE] 09:46 great bow shape ! please keep this bow shape. *…" at bounding box center [1404, 645] width 289 height 169
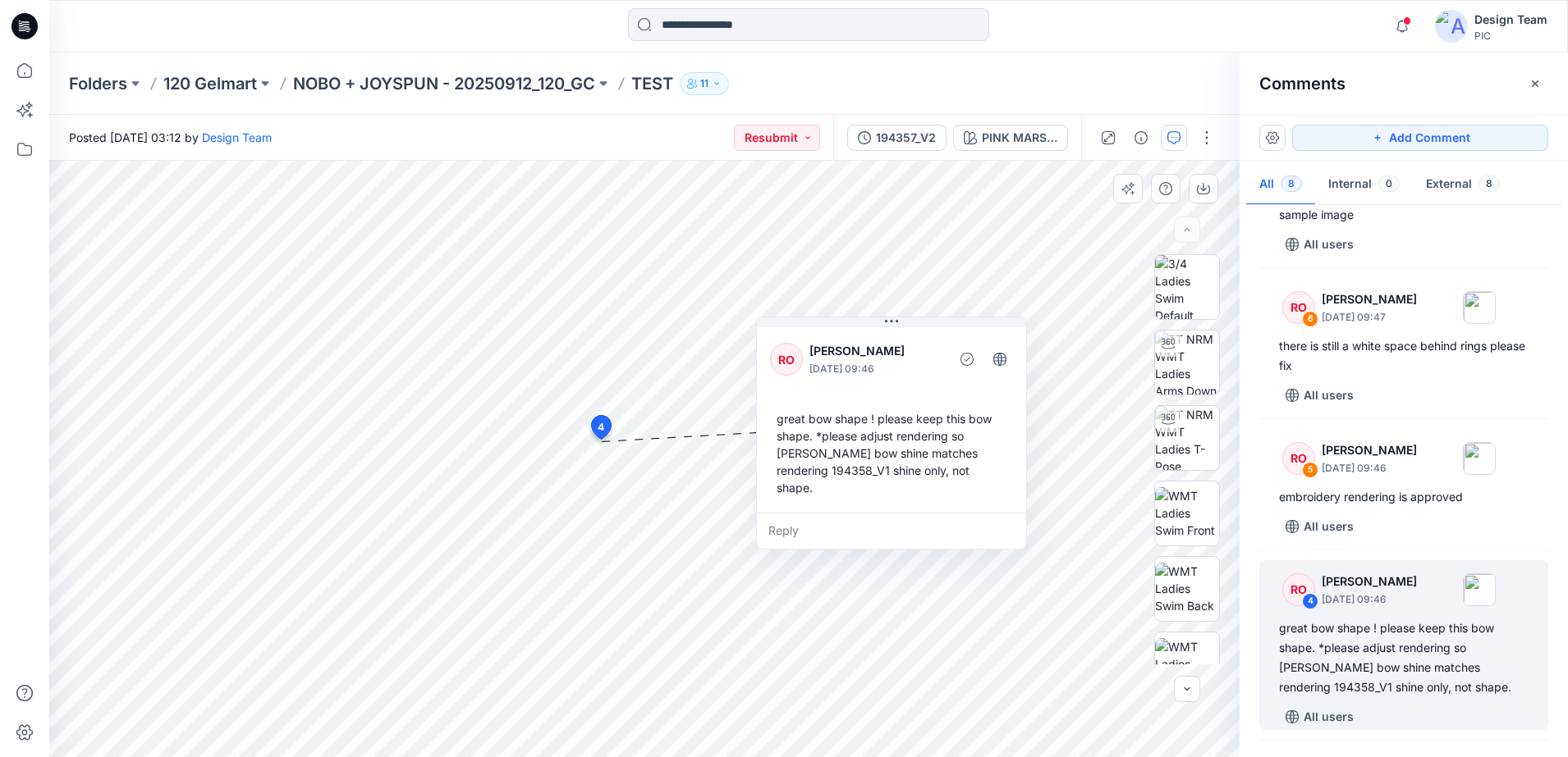
drag, startPoint x: 731, startPoint y: 478, endPoint x: 925, endPoint y: 489, distance: 194.3
click at [925, 489] on div "RO [PERSON_NAME] [DATE] 09:46 great bow shape ! please keep this bow shape. *pl…" at bounding box center [892, 418] width 270 height 188
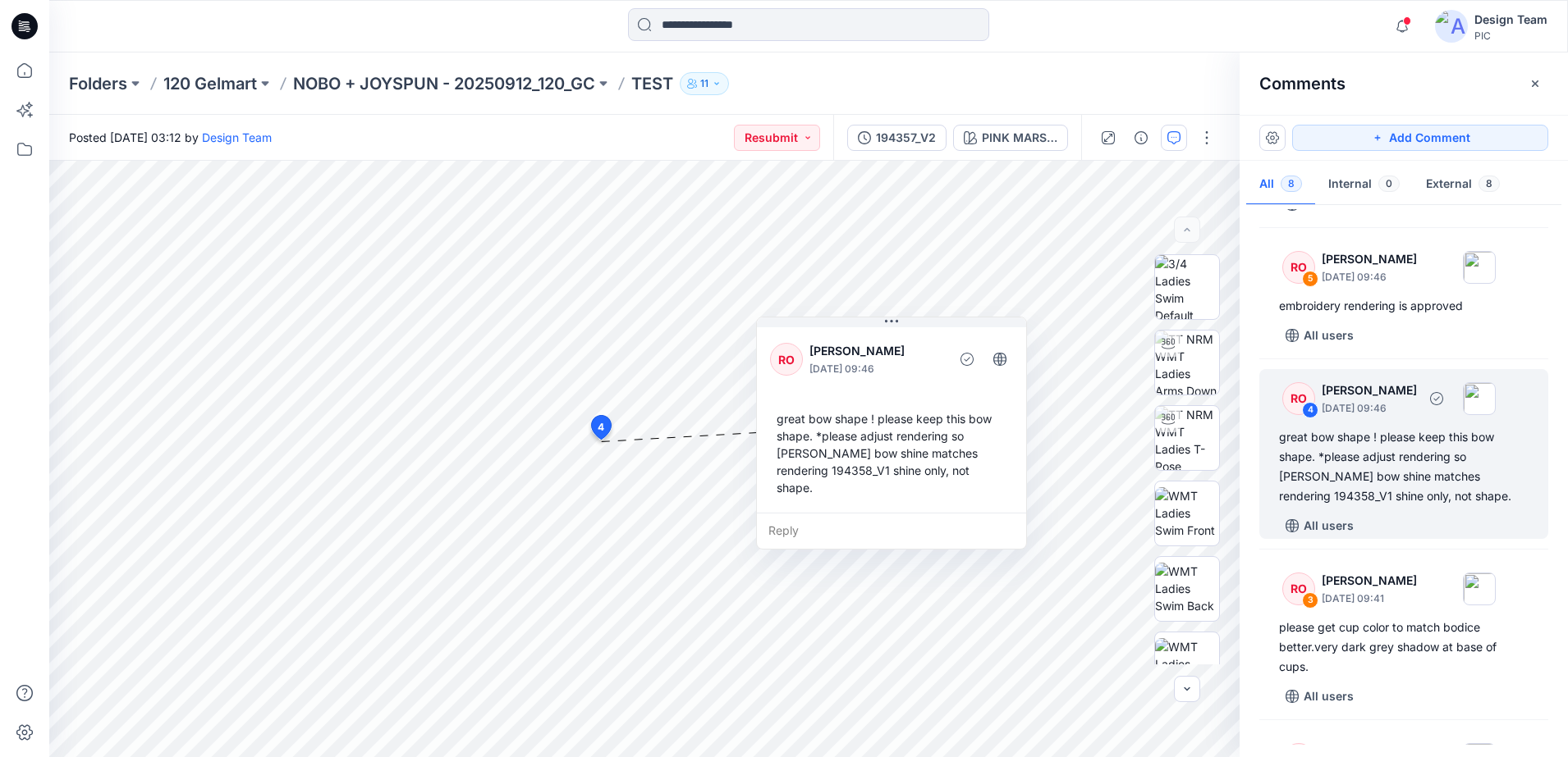
scroll to position [653, 0]
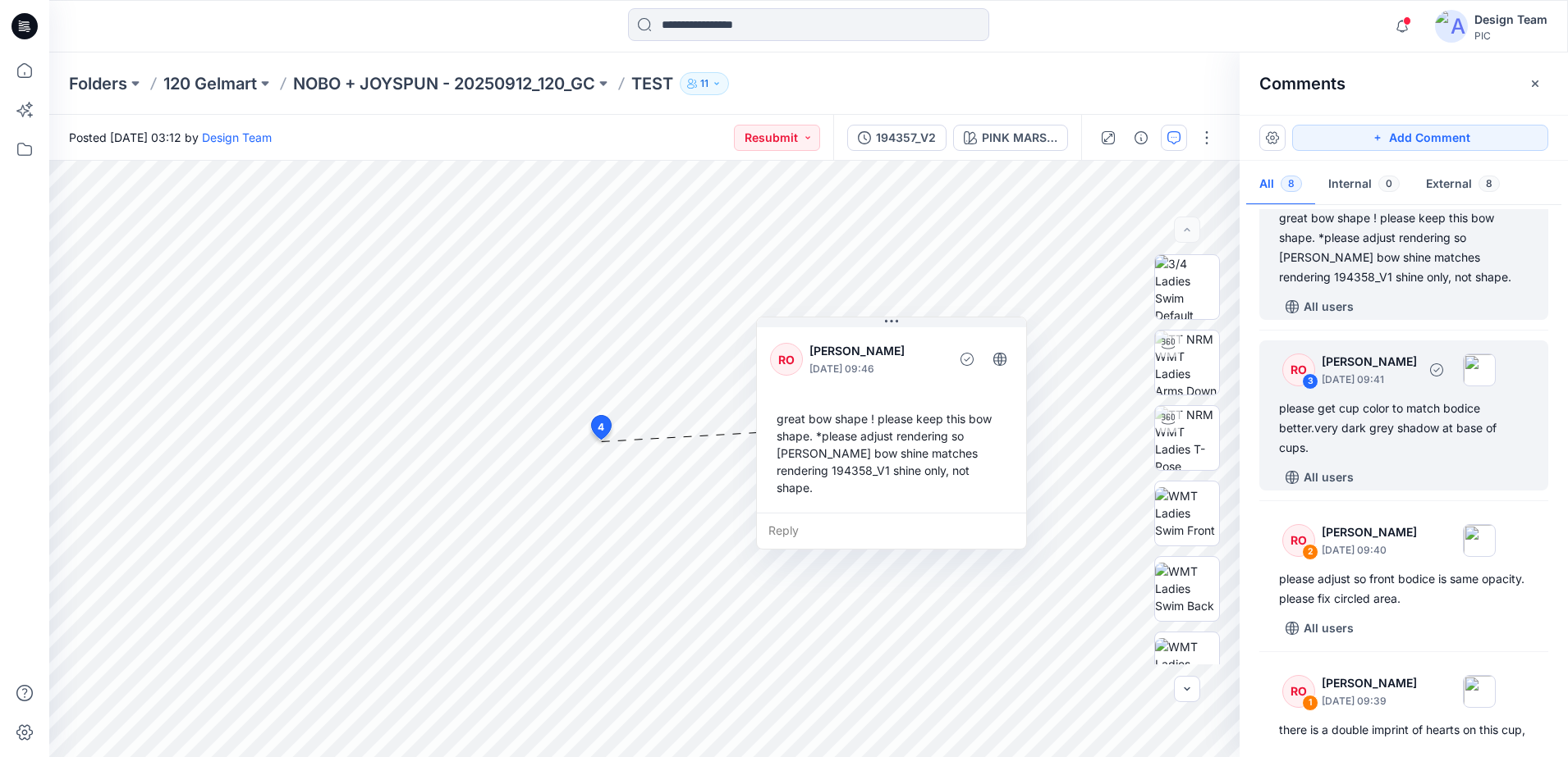
click at [1347, 414] on div "please get cup color to match bodice better.very dark grey shadow at base of cu…" at bounding box center [1403, 429] width 250 height 59
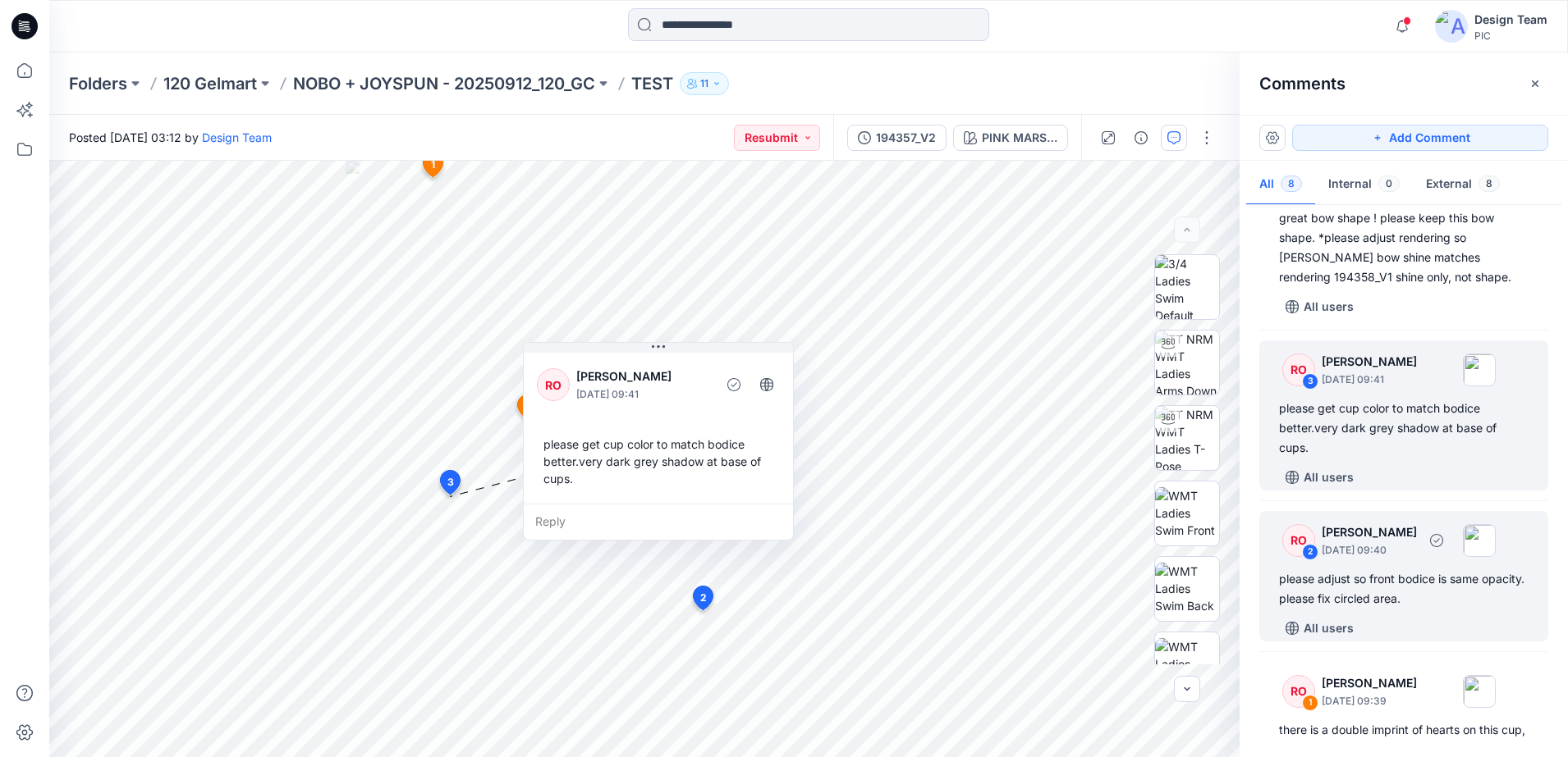
click at [1293, 544] on div "RO" at bounding box center [1298, 540] width 33 height 33
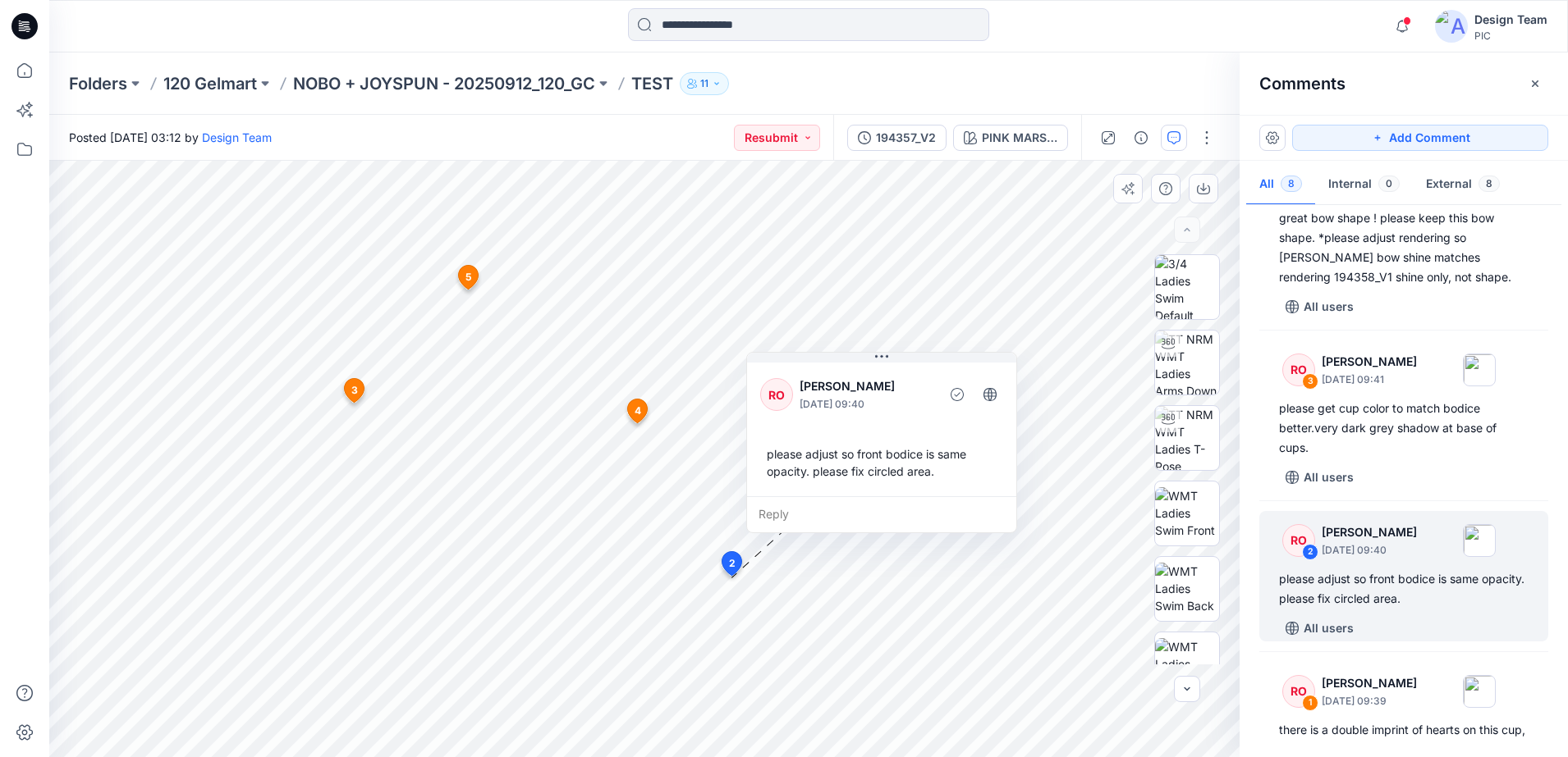
drag, startPoint x: 709, startPoint y: 327, endPoint x: 918, endPoint y: 376, distance: 214.7
click at [918, 377] on p "[PERSON_NAME]" at bounding box center [866, 386] width 134 height 20
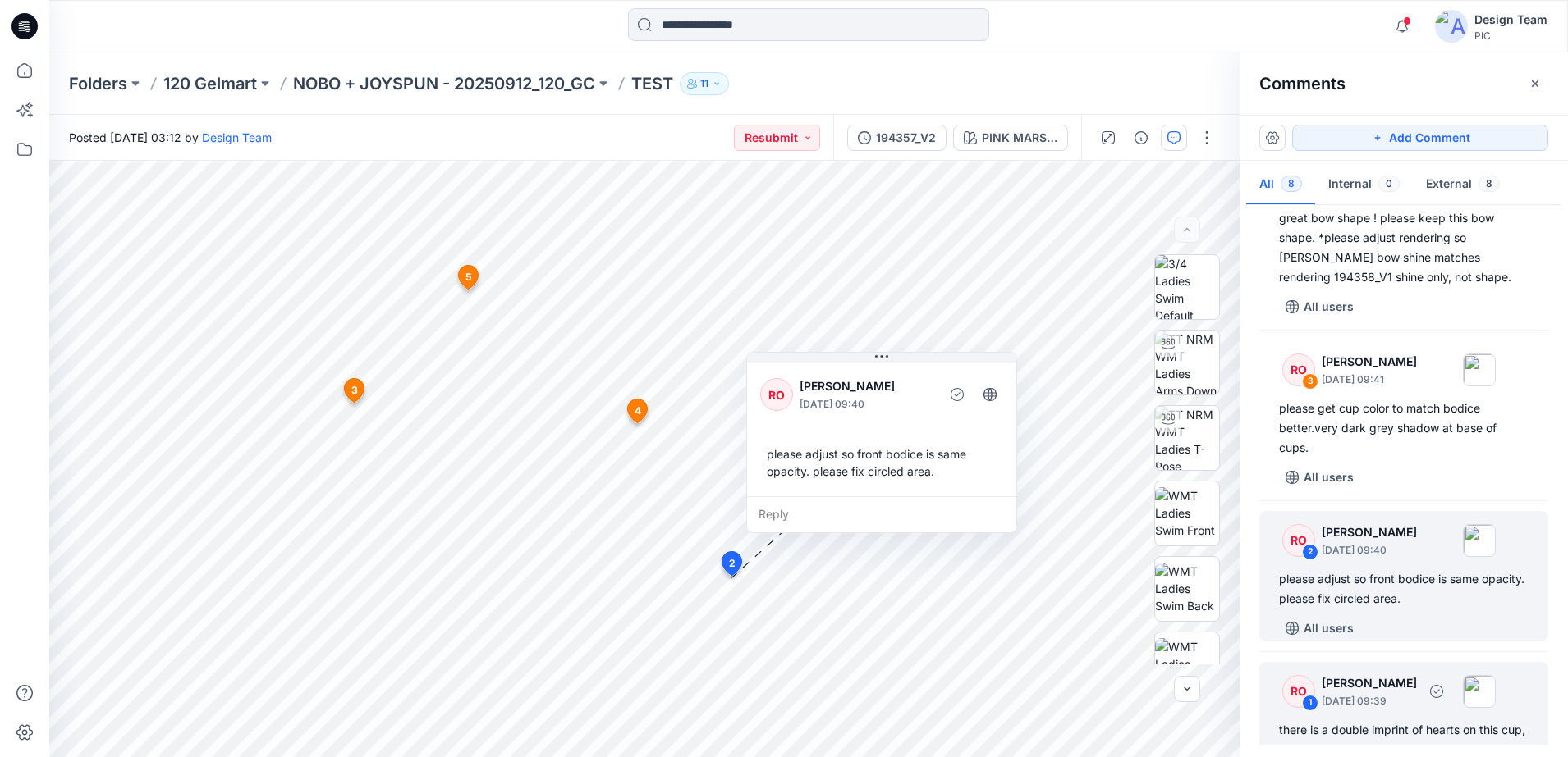
click at [1283, 679] on div "RO 1" at bounding box center [1298, 692] width 33 height 33
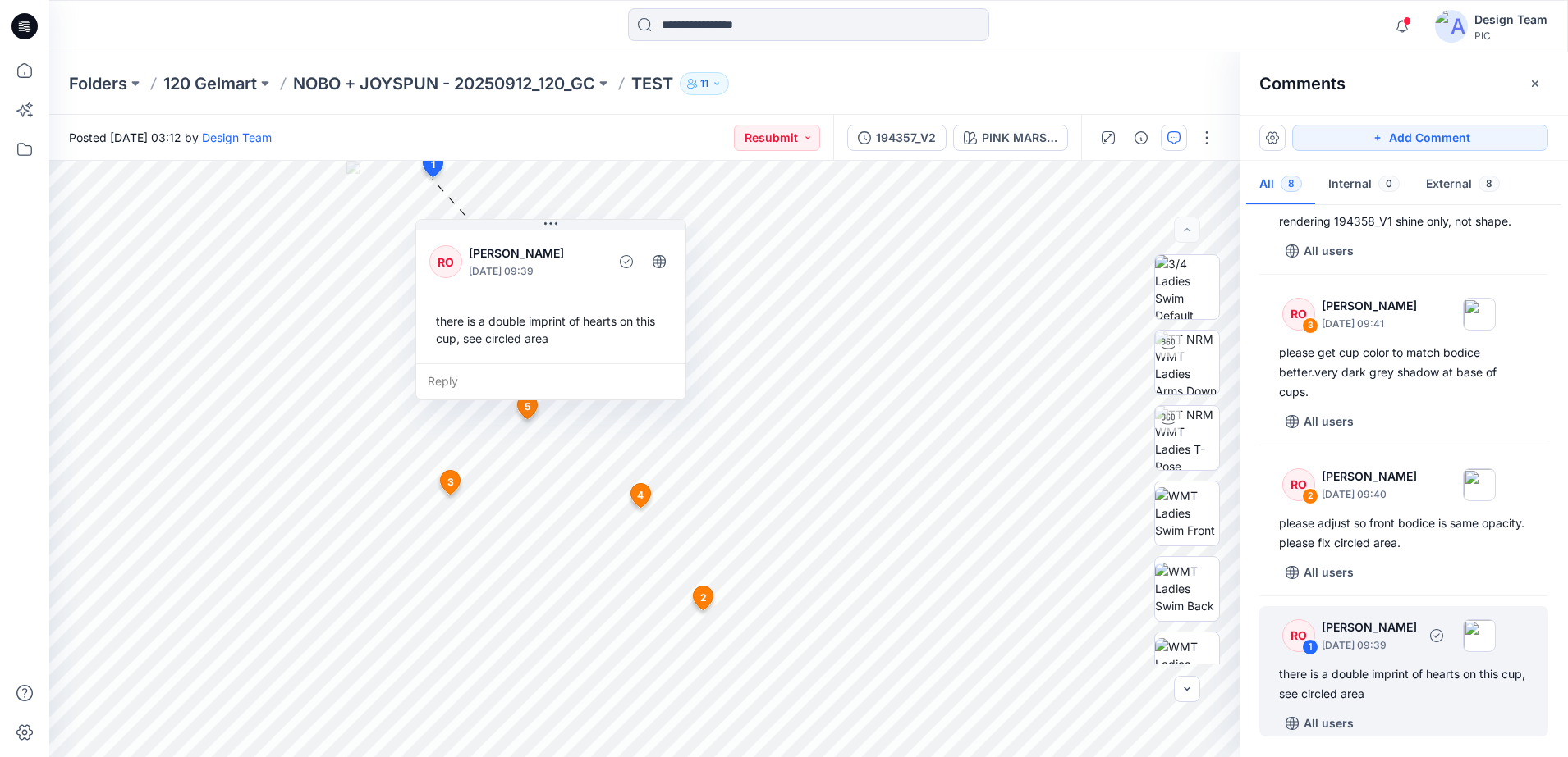
scroll to position [710, 0]
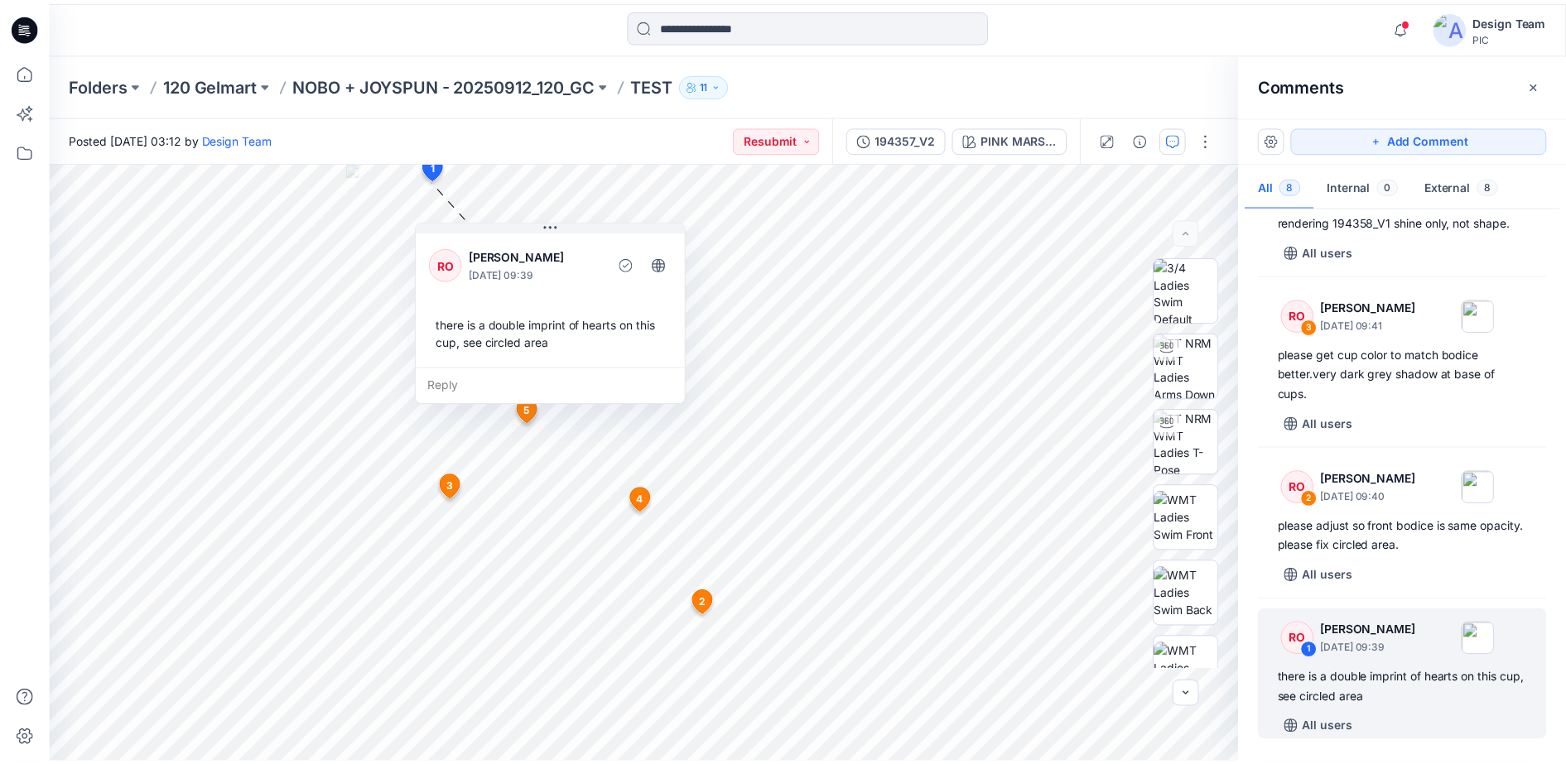
scroll to position [5915, 0]
